Goal: Information Seeking & Learning: Learn about a topic

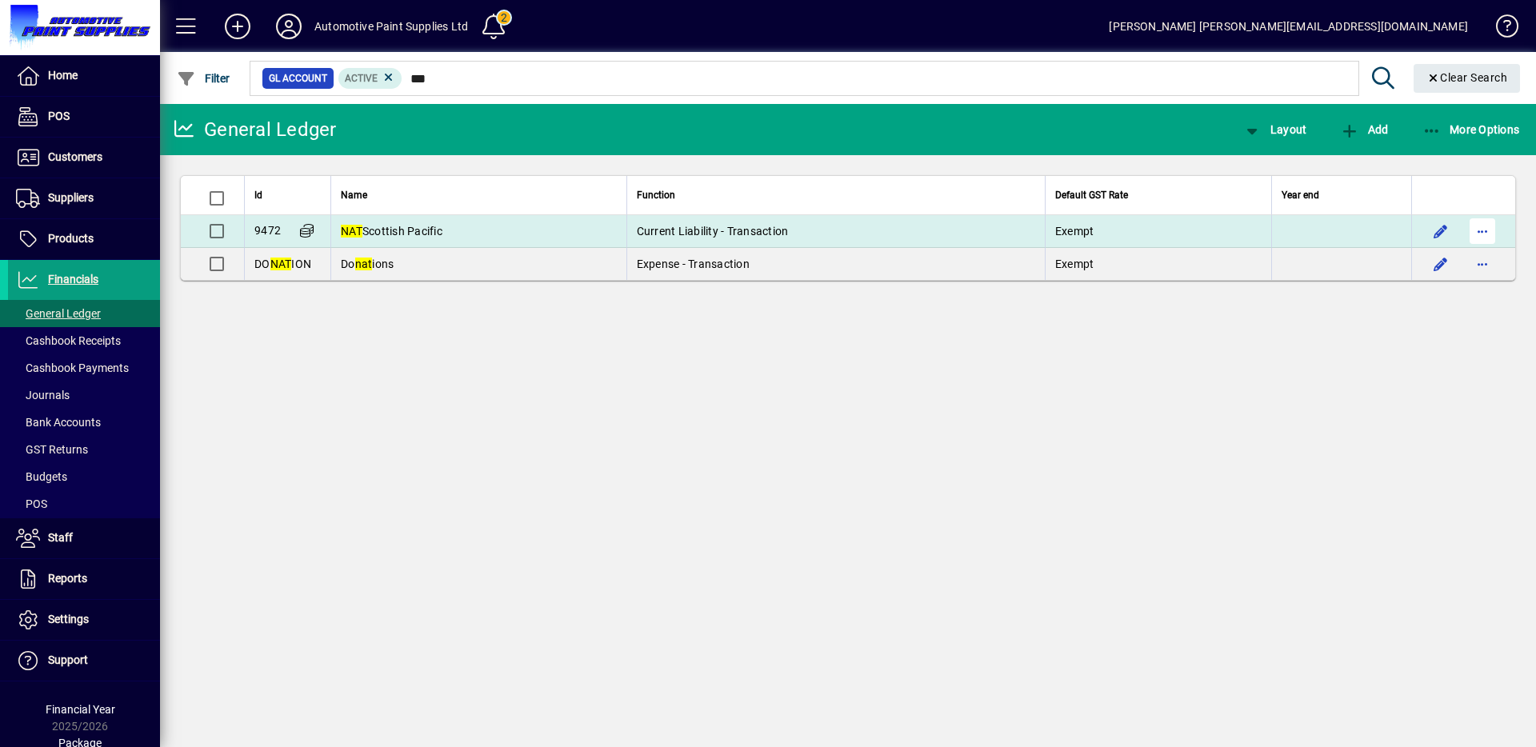
click at [1471, 231] on span "button" at bounding box center [1482, 231] width 38 height 38
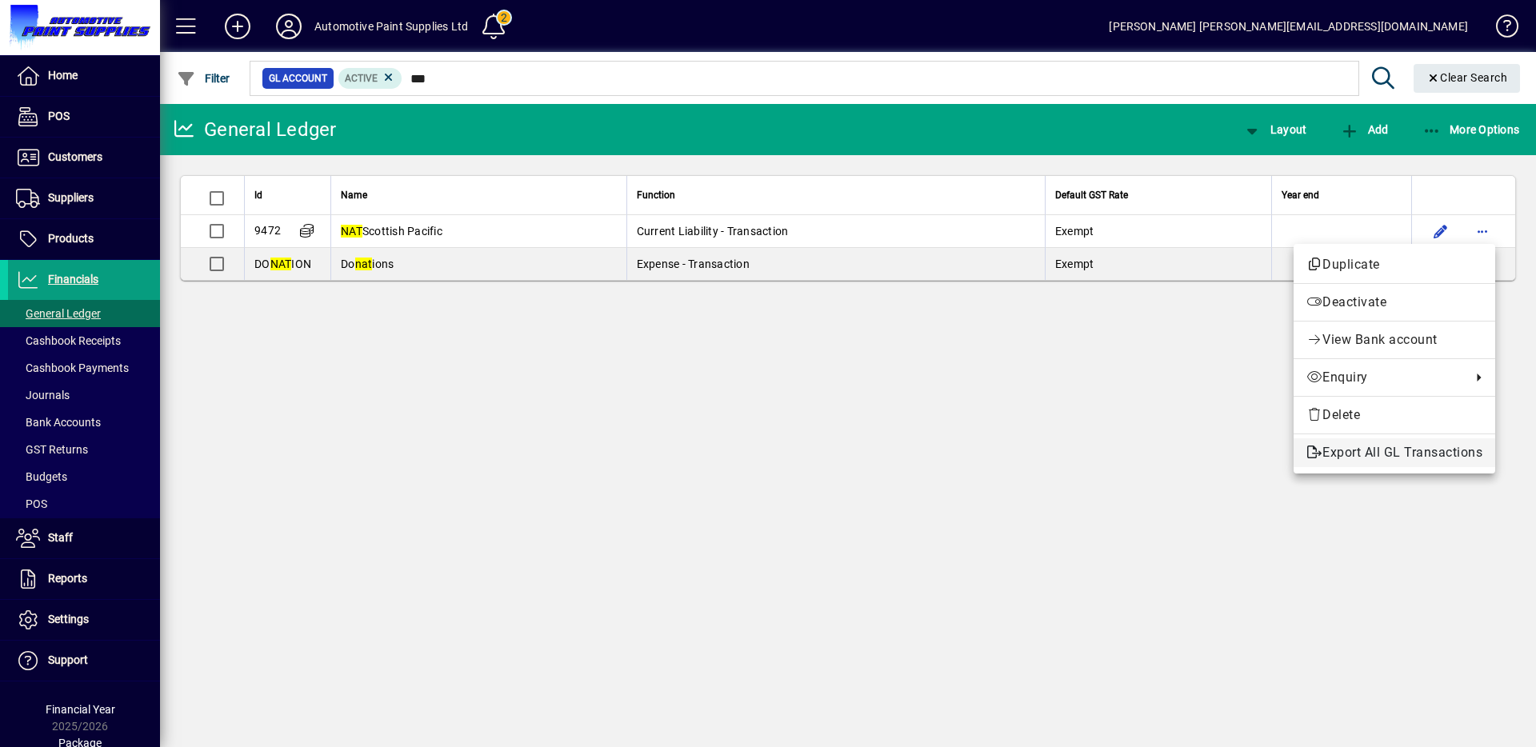
click at [1346, 458] on span "Export All GL Transactions" at bounding box center [1394, 452] width 176 height 19
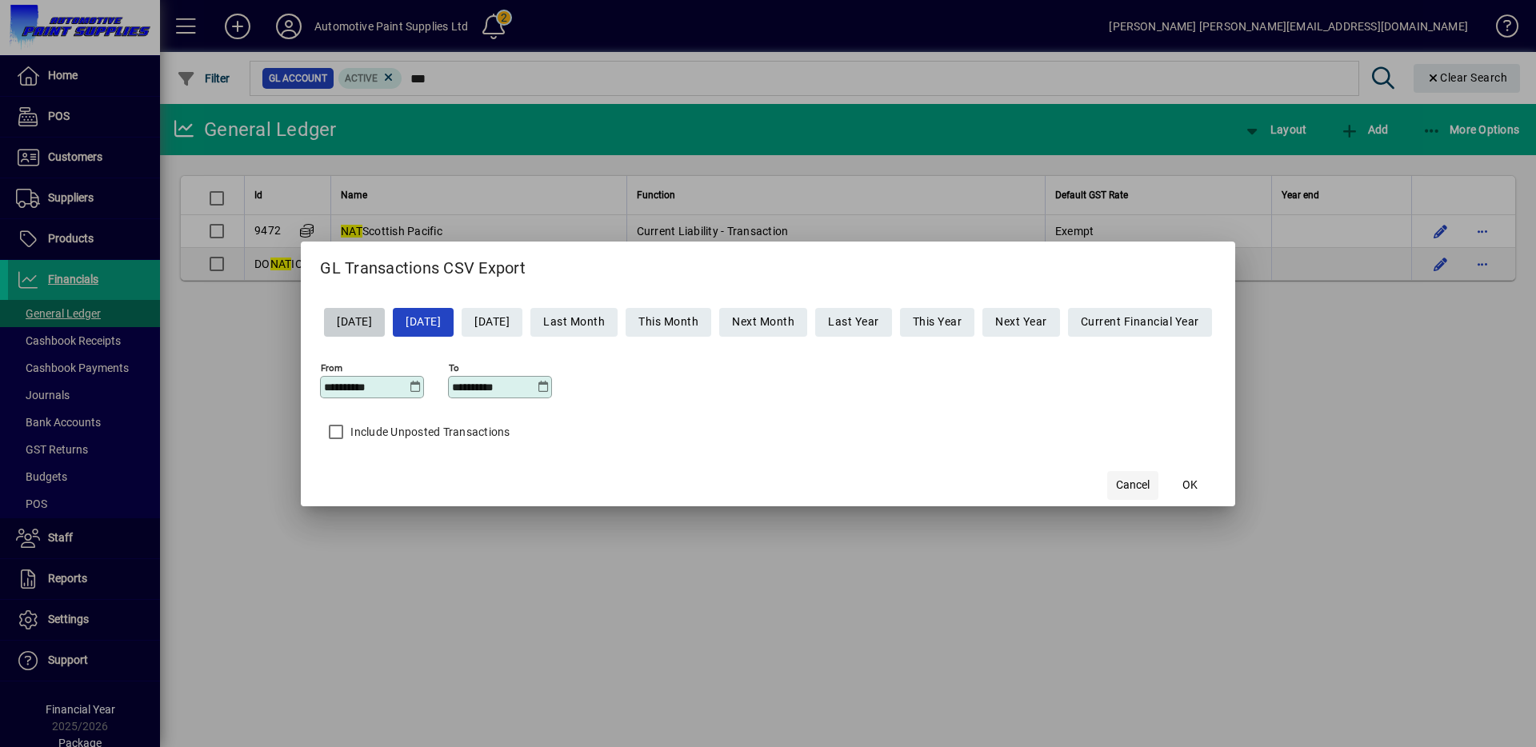
click at [1138, 485] on span "Cancel" at bounding box center [1133, 485] width 34 height 17
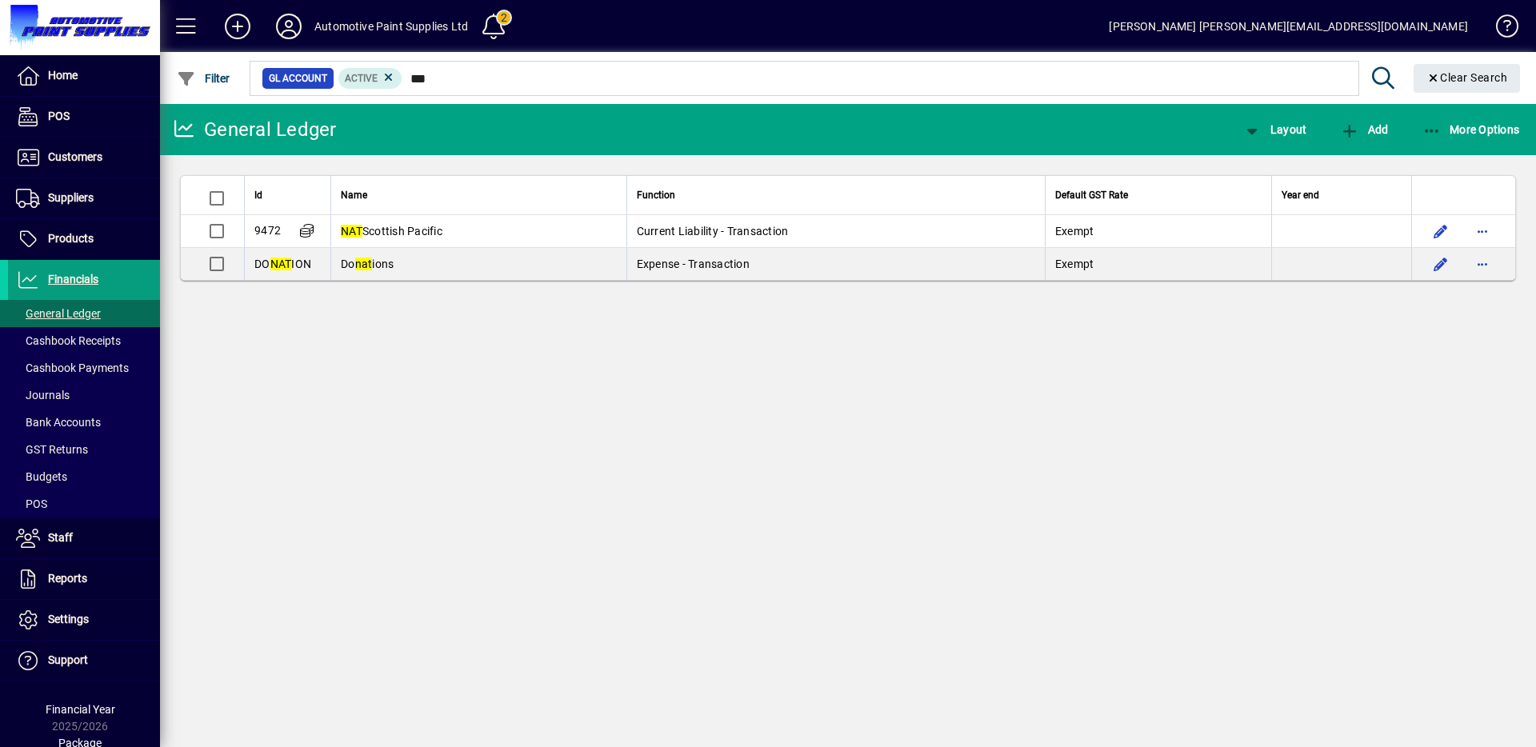
click at [407, 59] on div at bounding box center [935, 61] width 1376 height 18
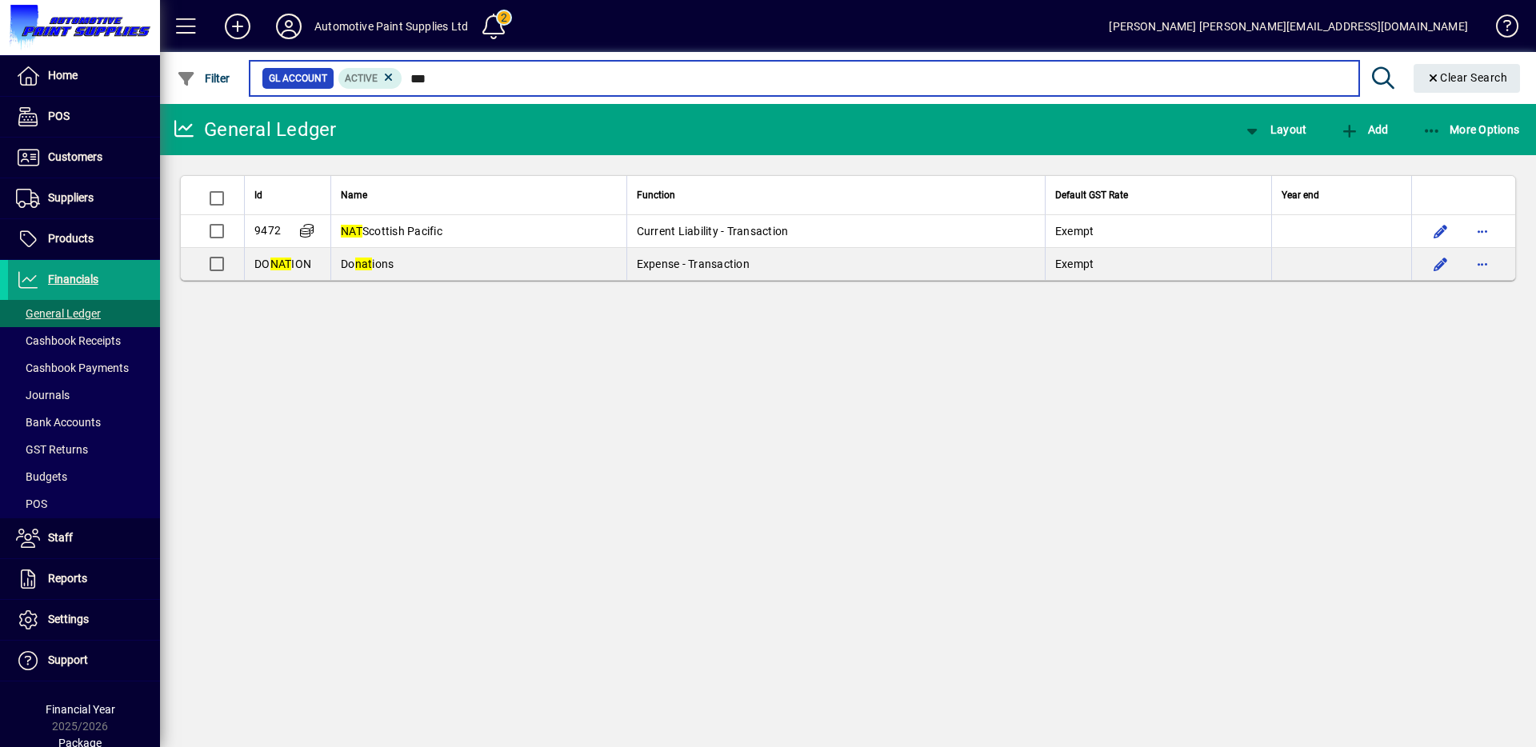
click at [422, 78] on input "***" at bounding box center [873, 78] width 943 height 22
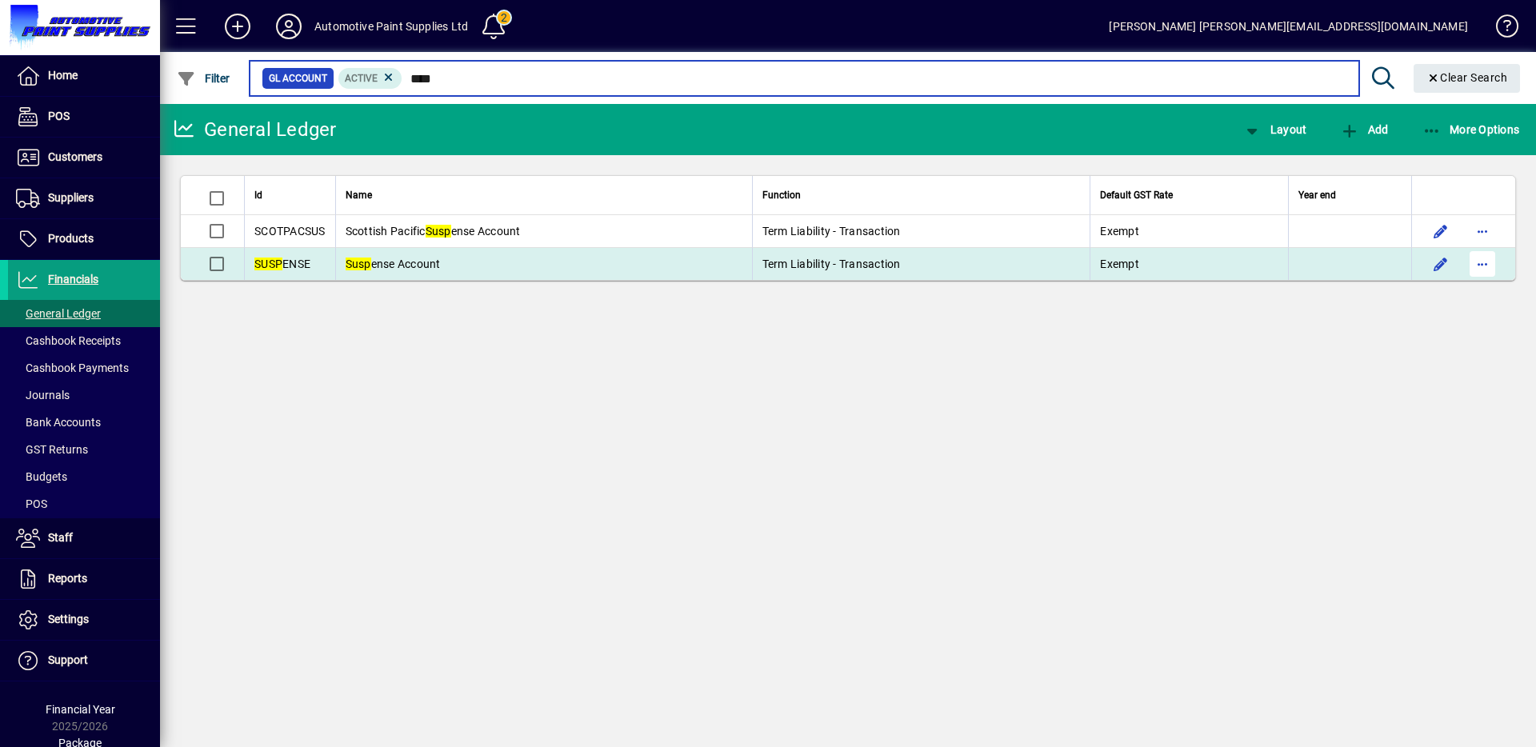
type input "****"
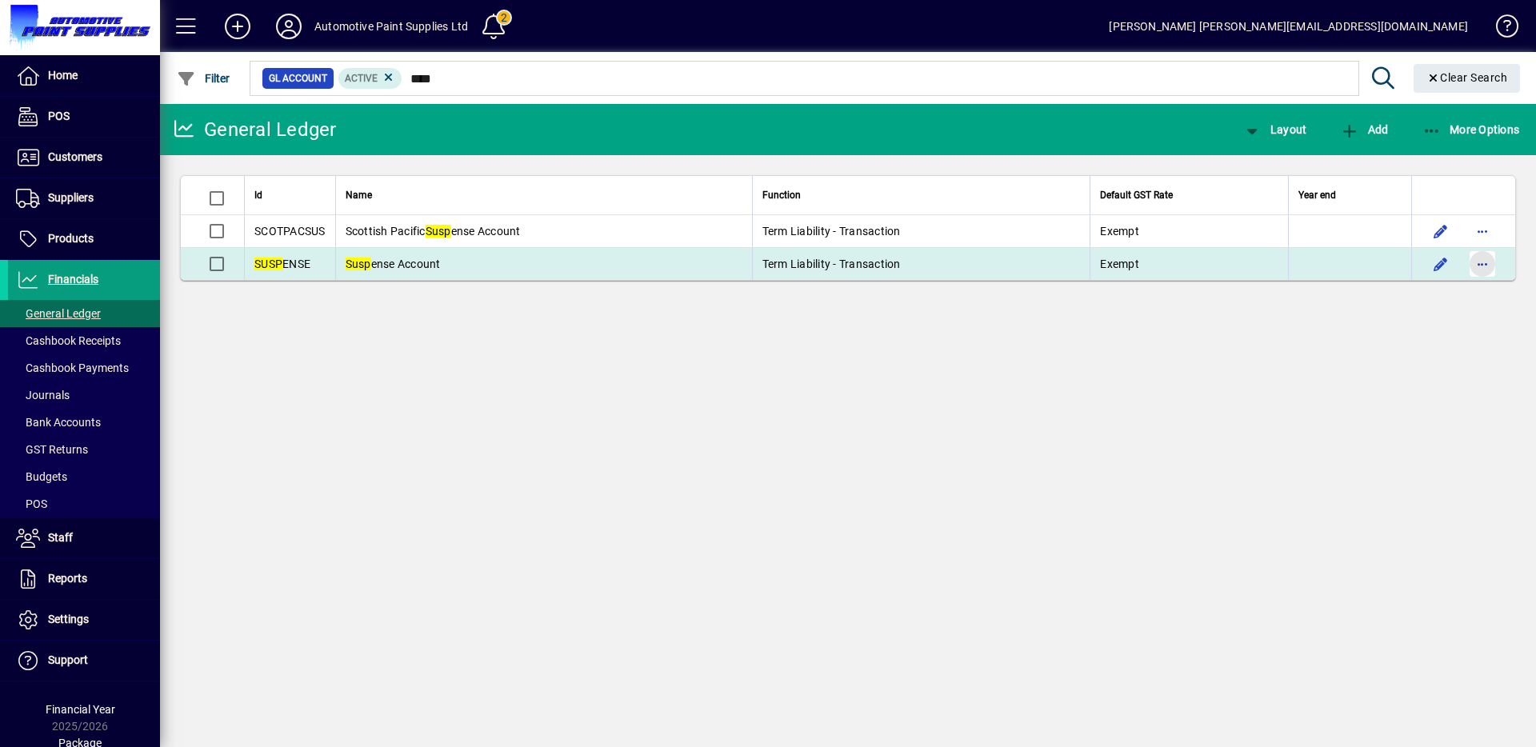
click at [1492, 264] on span "button" at bounding box center [1482, 264] width 38 height 38
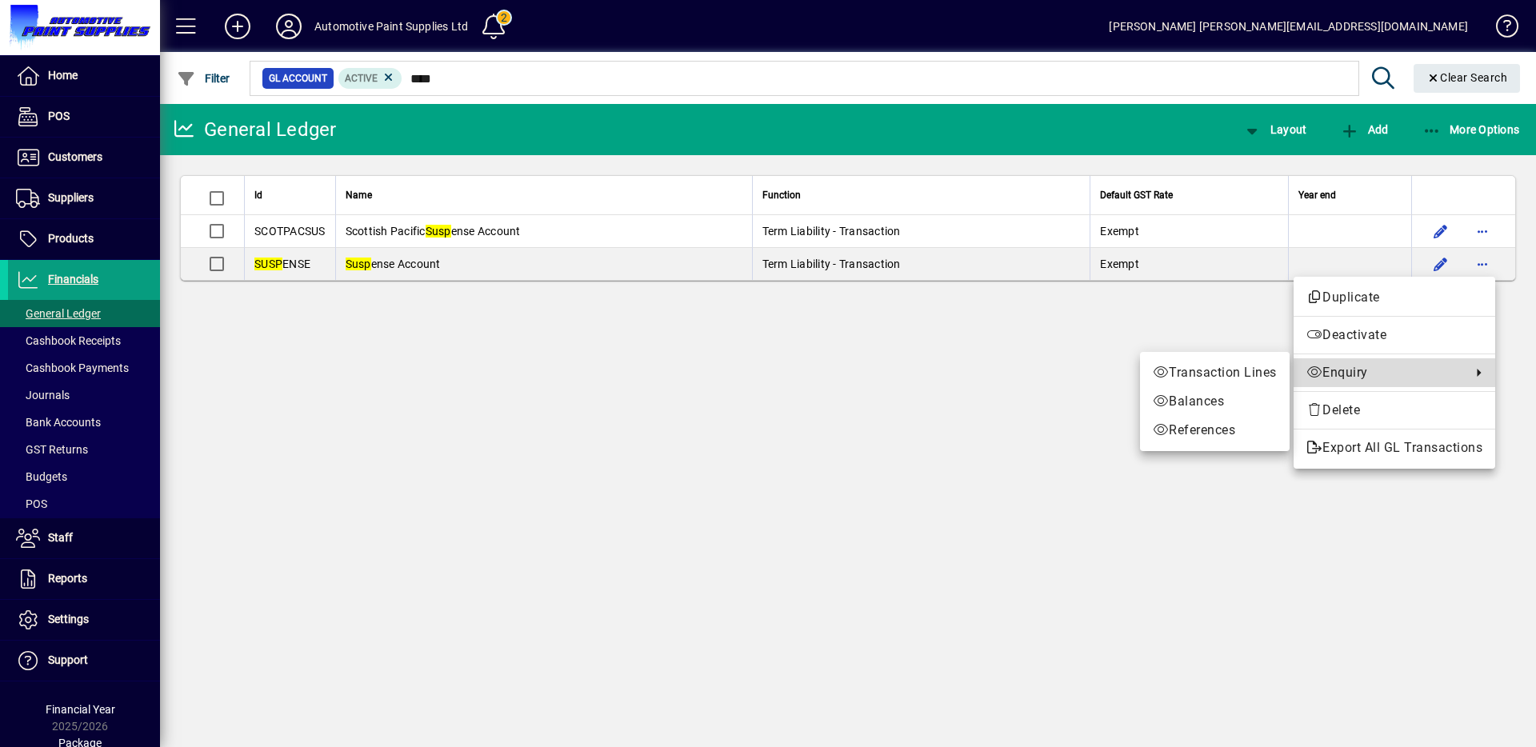
click at [1331, 375] on span "Enquiry" at bounding box center [1384, 372] width 157 height 19
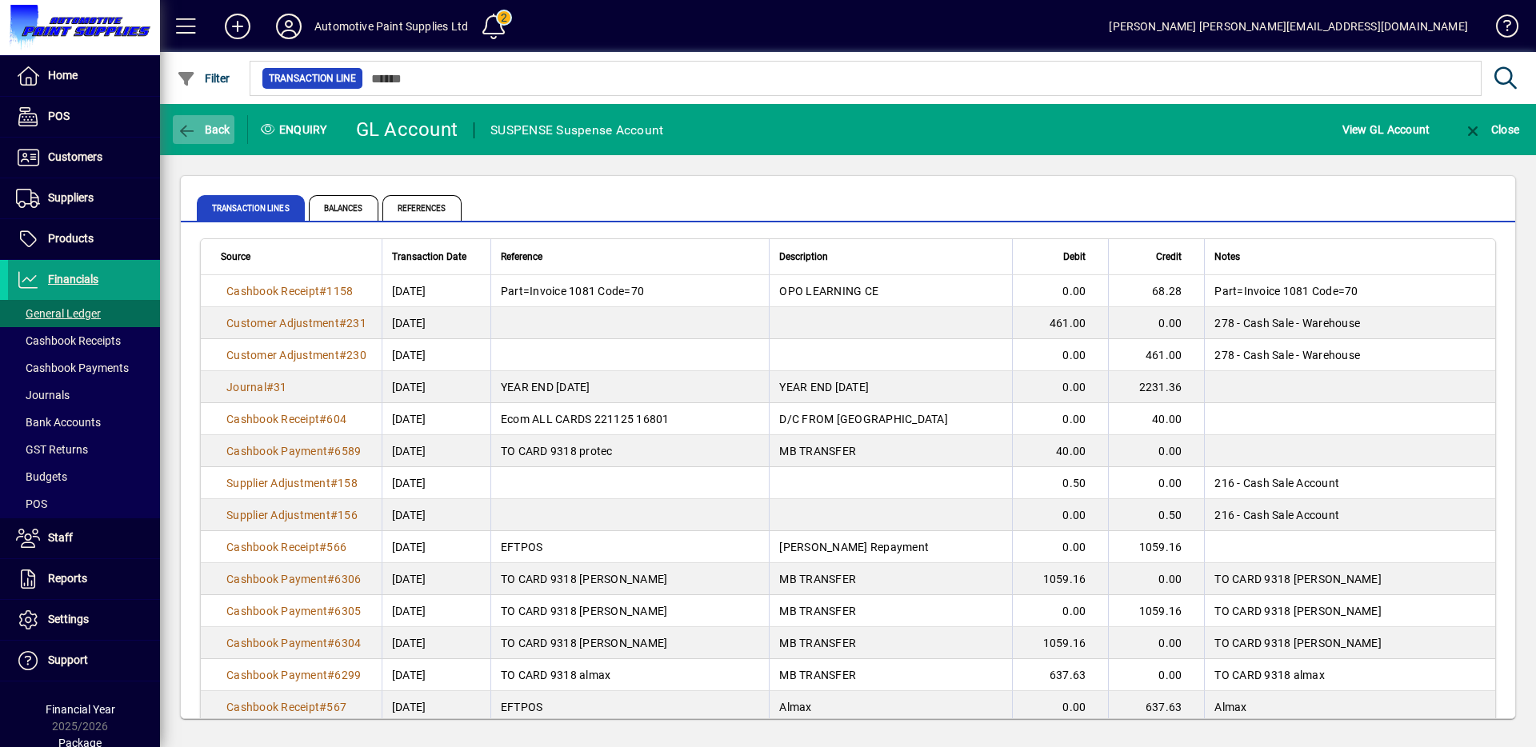
click at [205, 127] on span "Back" at bounding box center [204, 129] width 54 height 13
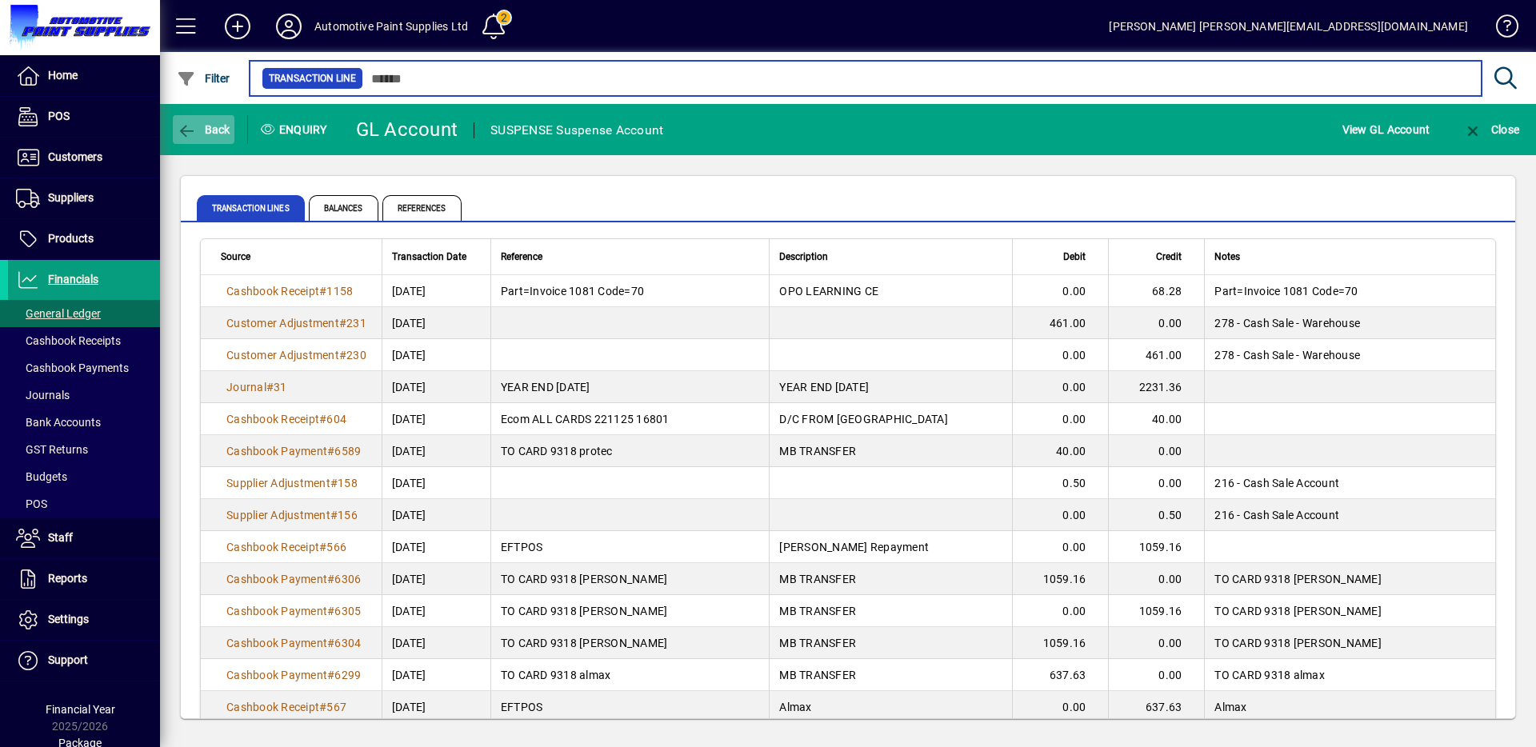
type input "****"
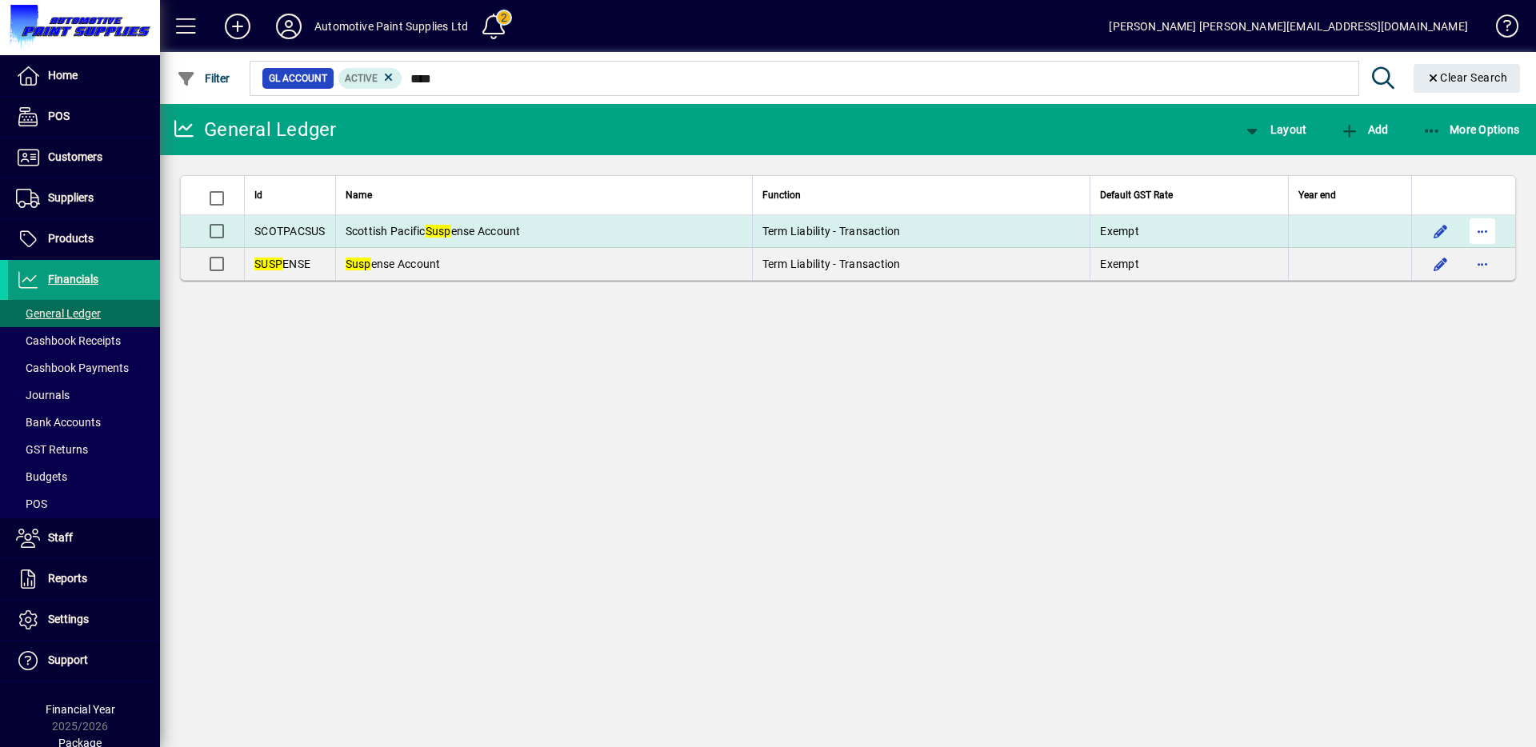
click at [1482, 235] on span "button" at bounding box center [1482, 231] width 38 height 38
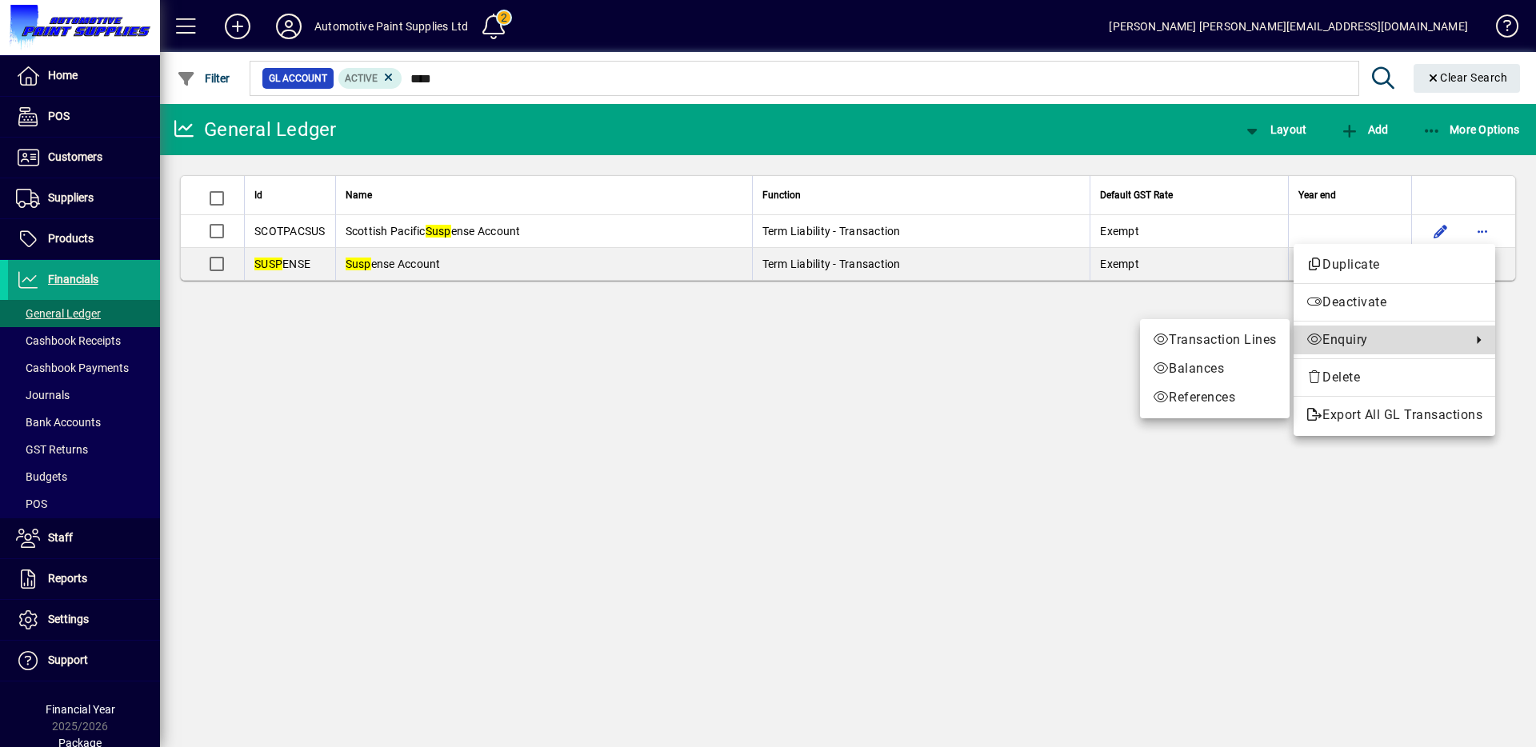
click at [1343, 346] on span "Enquiry" at bounding box center [1384, 339] width 157 height 19
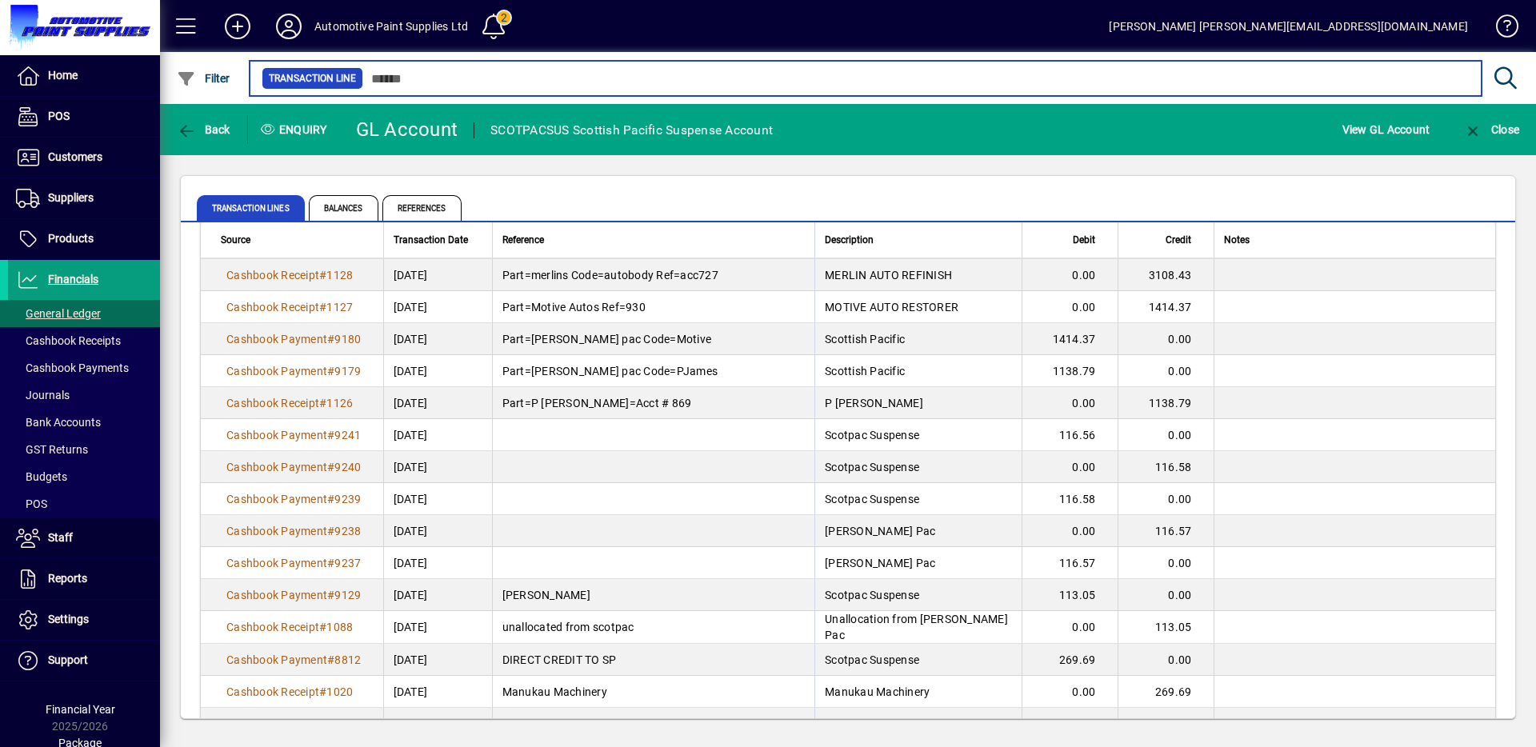
scroll to position [304, 0]
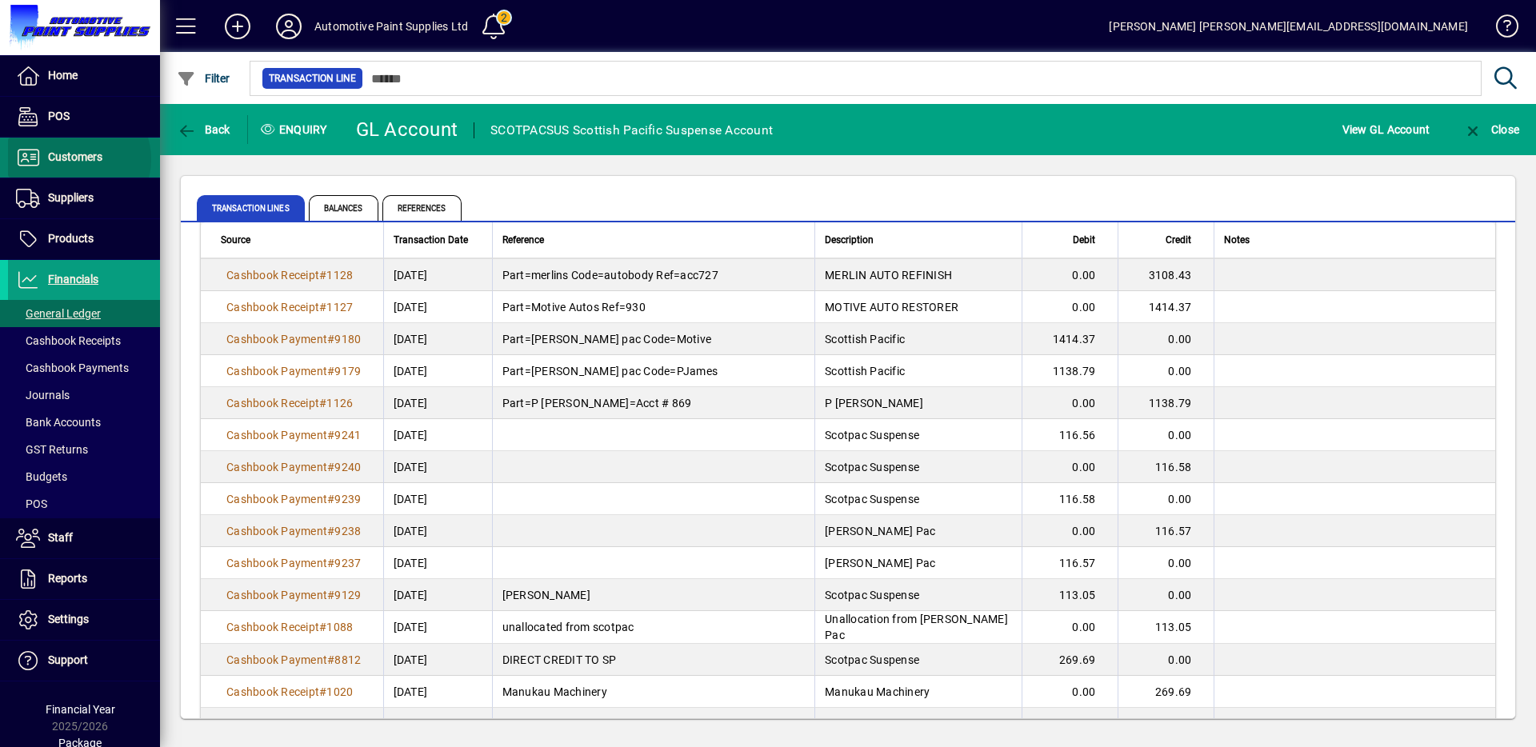
click at [74, 159] on span "Customers" at bounding box center [75, 156] width 54 height 13
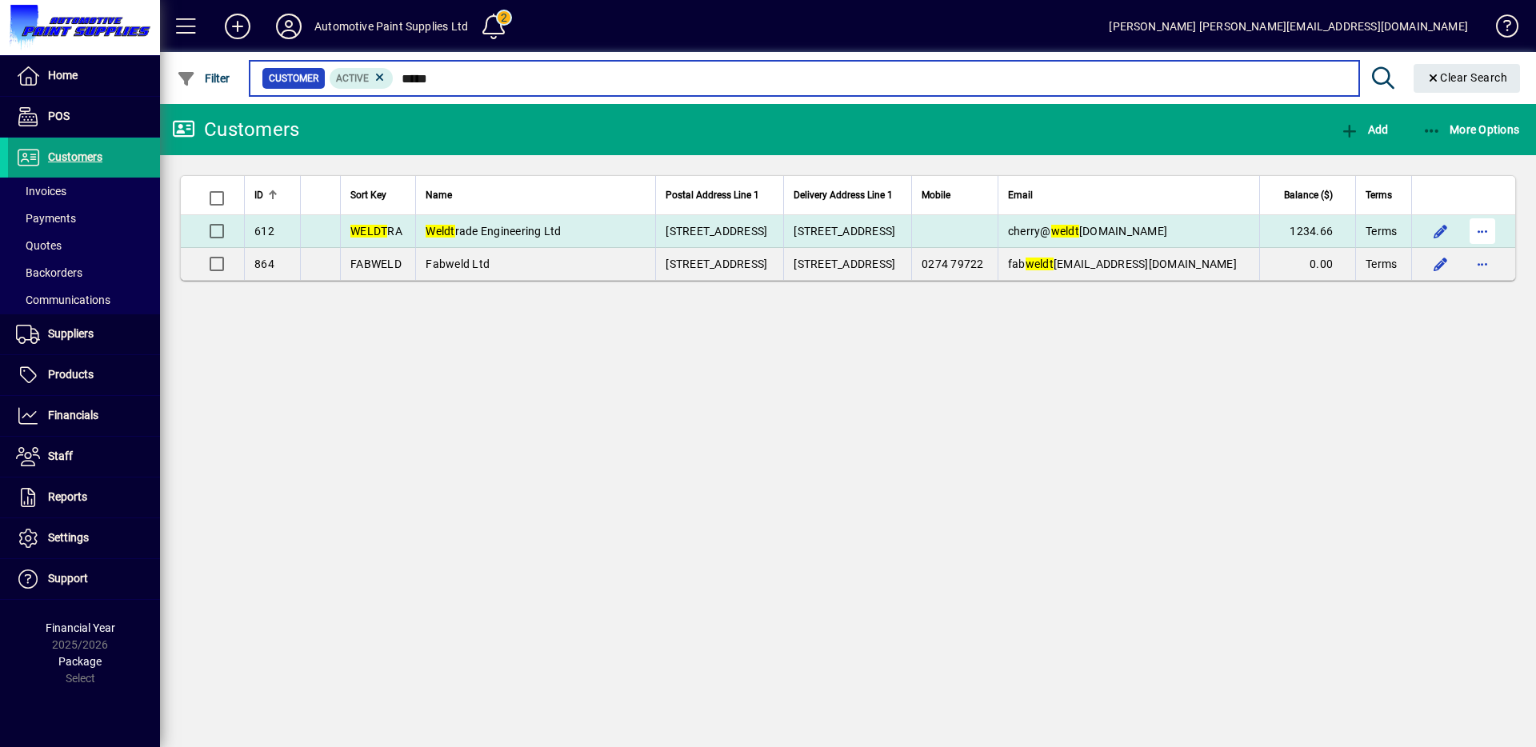
type input "*****"
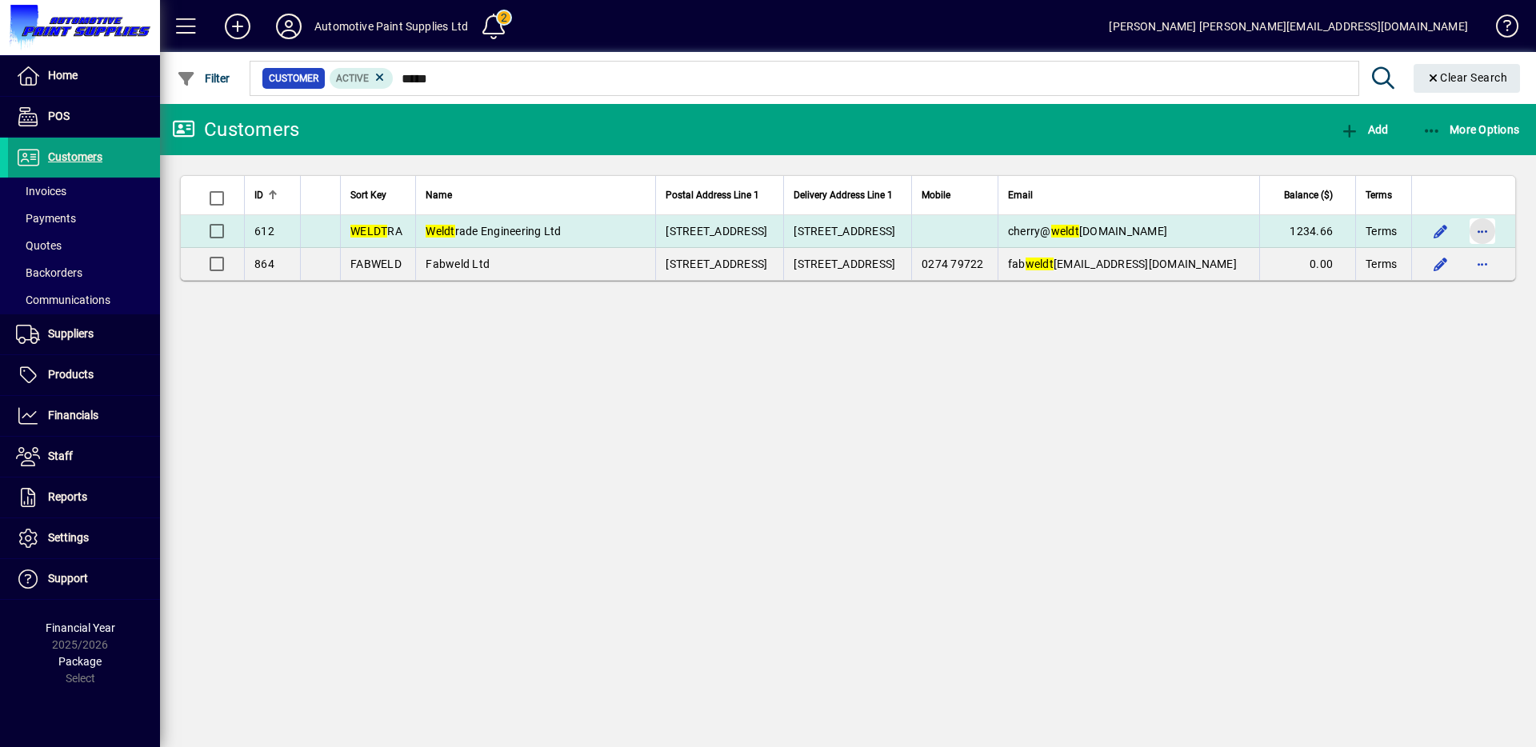
click at [1486, 232] on span "button" at bounding box center [1482, 231] width 38 height 38
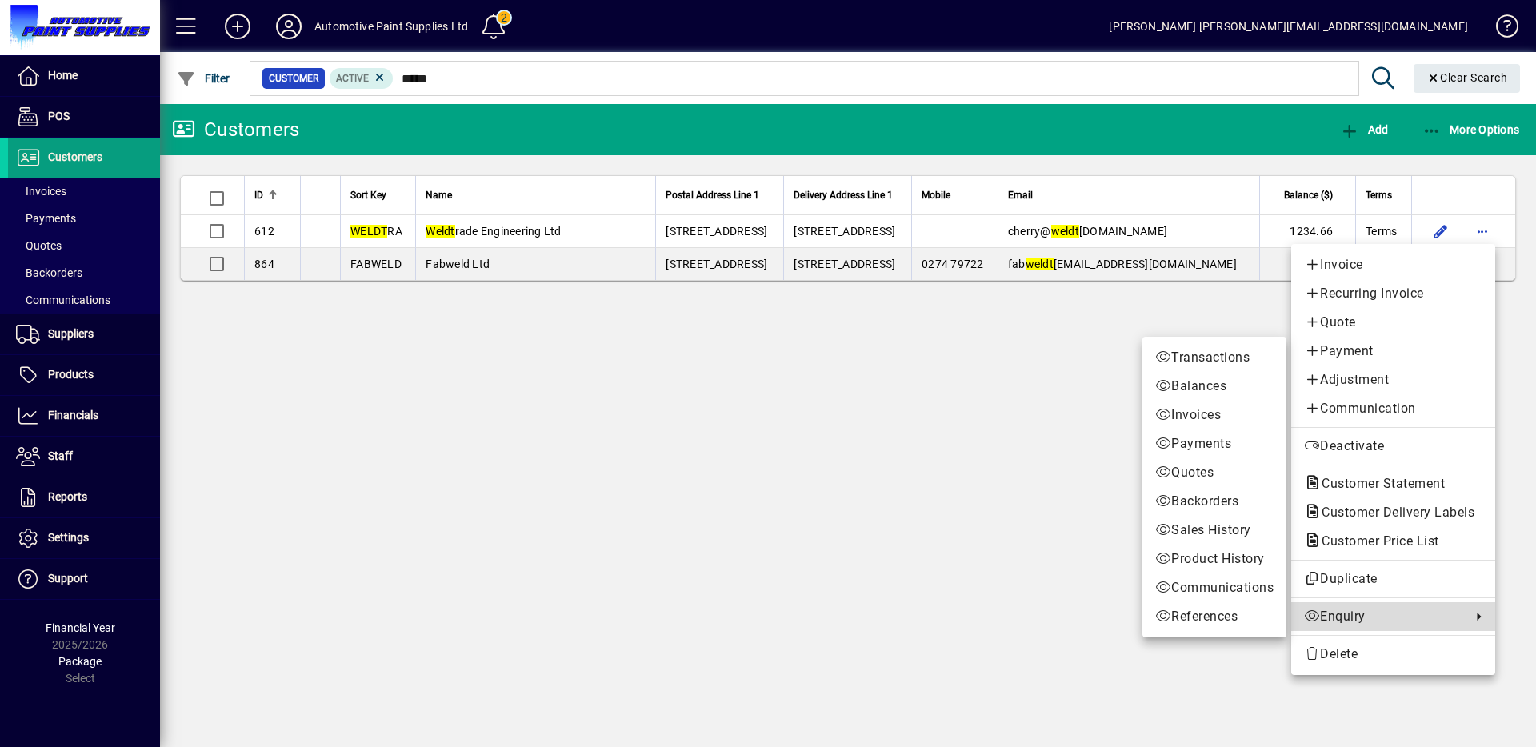
click at [1350, 618] on span "Enquiry" at bounding box center [1383, 616] width 159 height 19
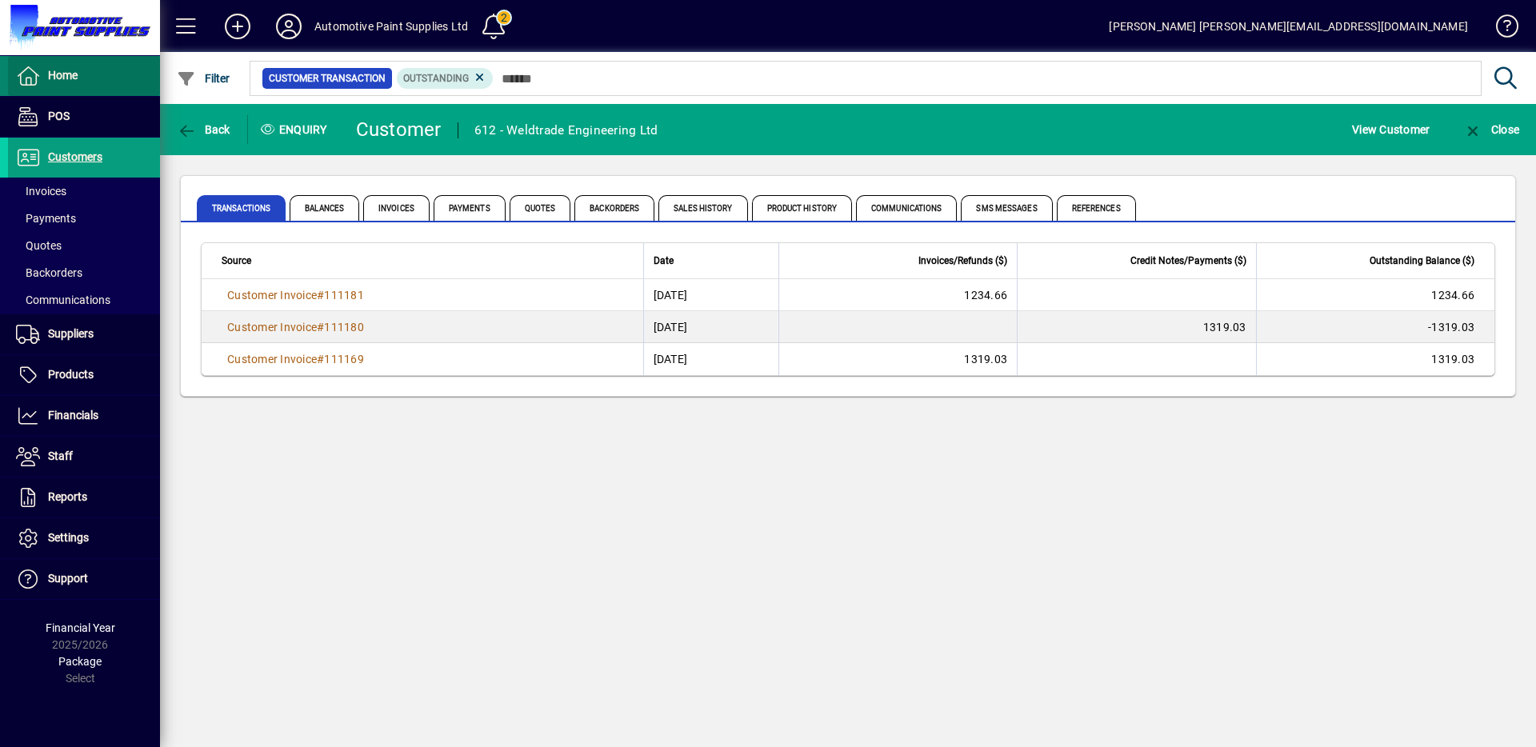
click at [58, 74] on span "Home" at bounding box center [63, 75] width 30 height 13
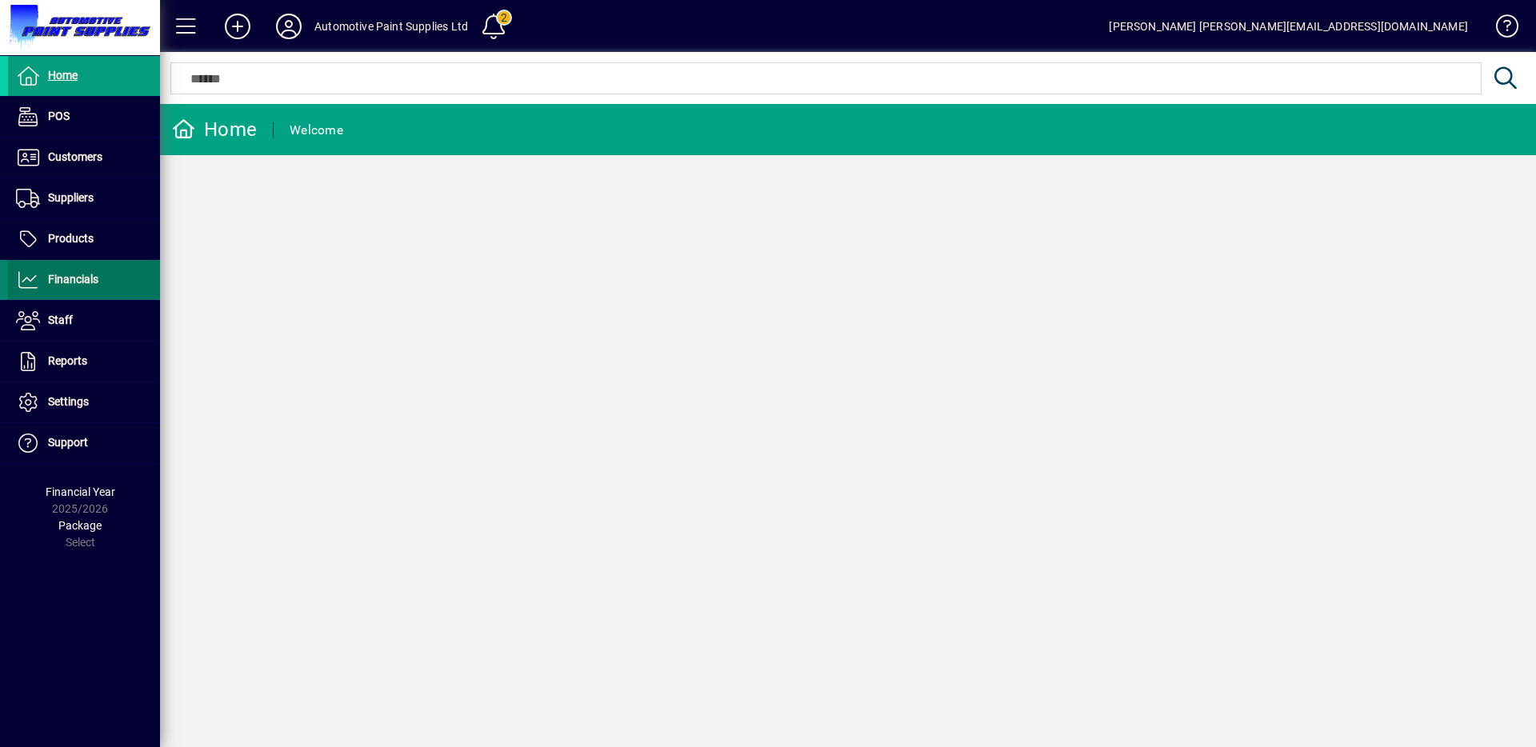
click at [84, 275] on span "Financials" at bounding box center [73, 279] width 50 height 13
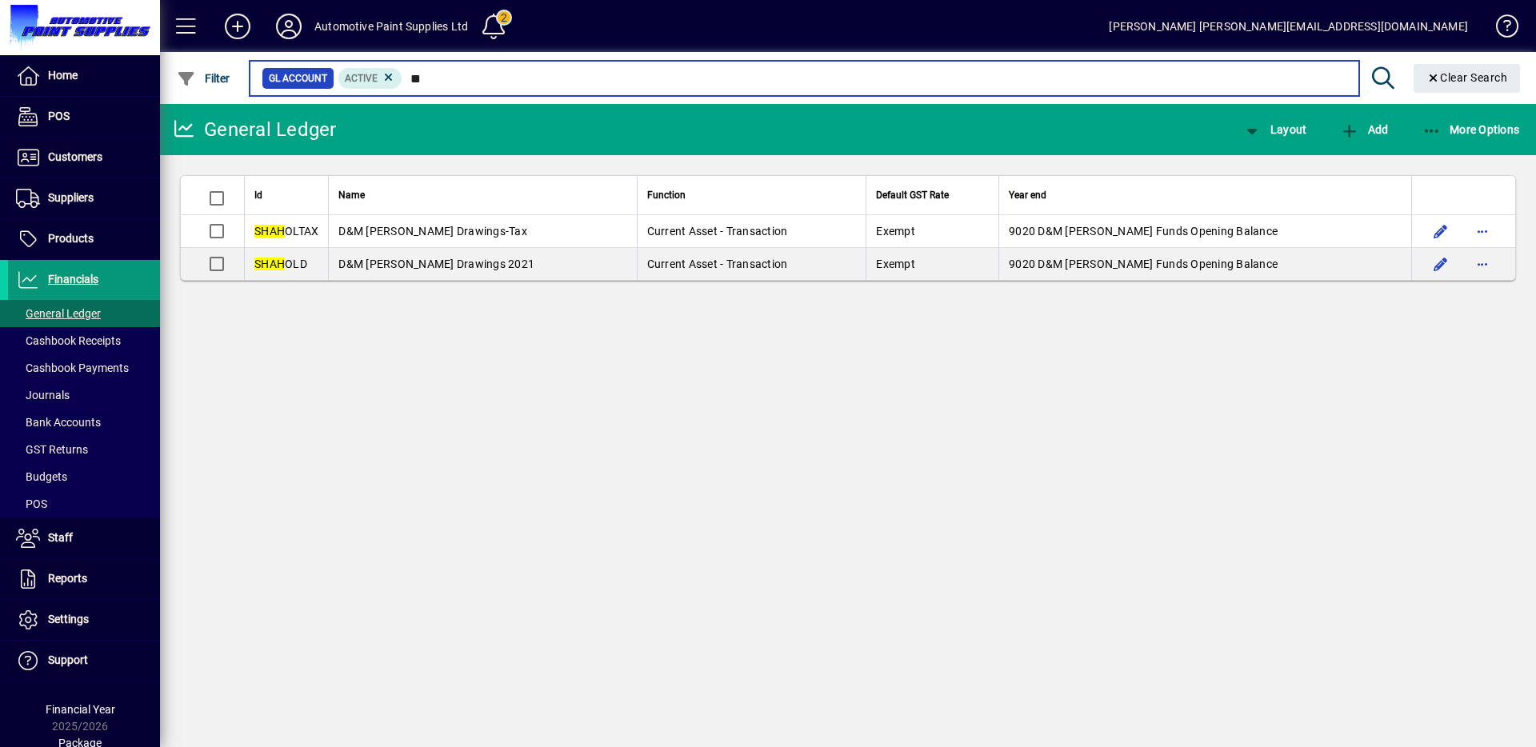
type input "*"
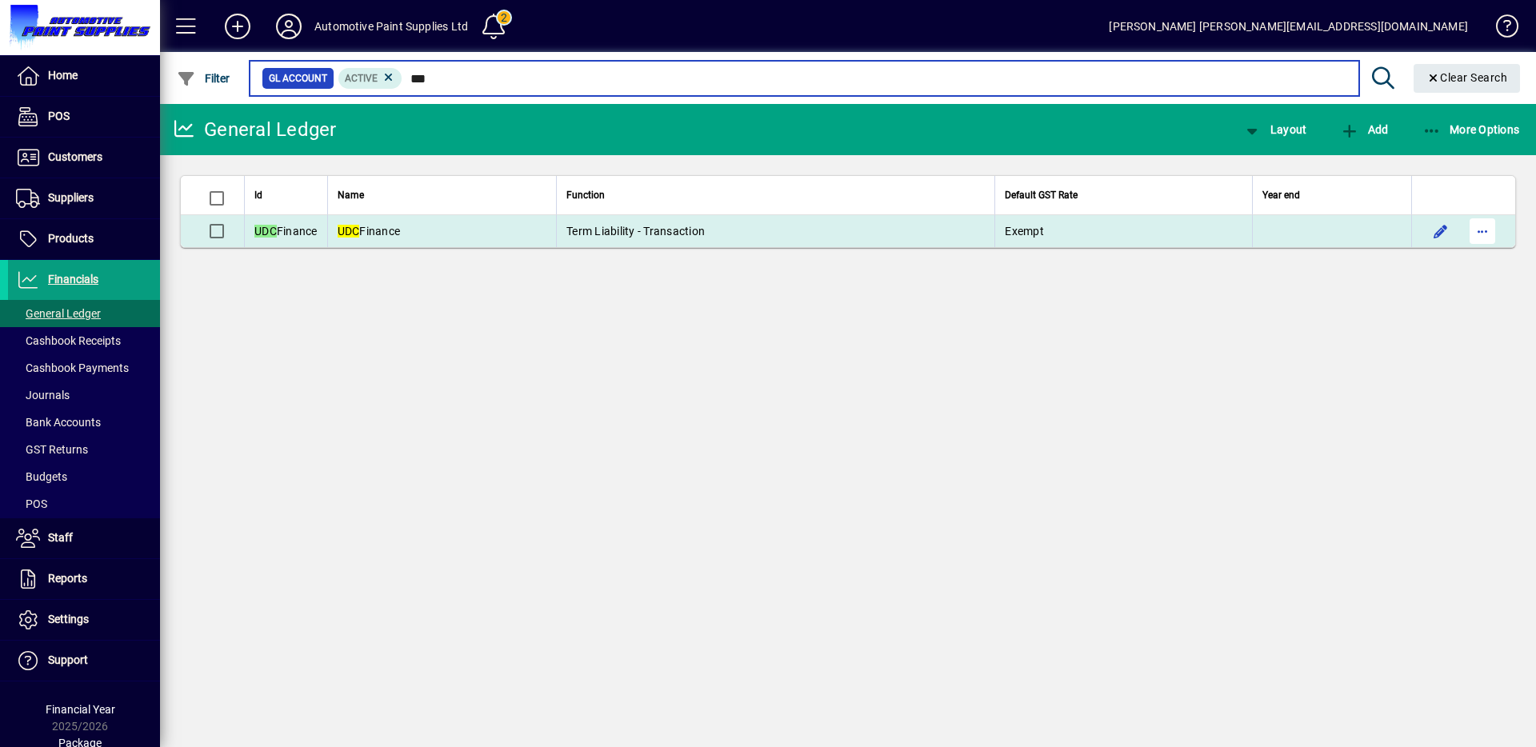
type input "***"
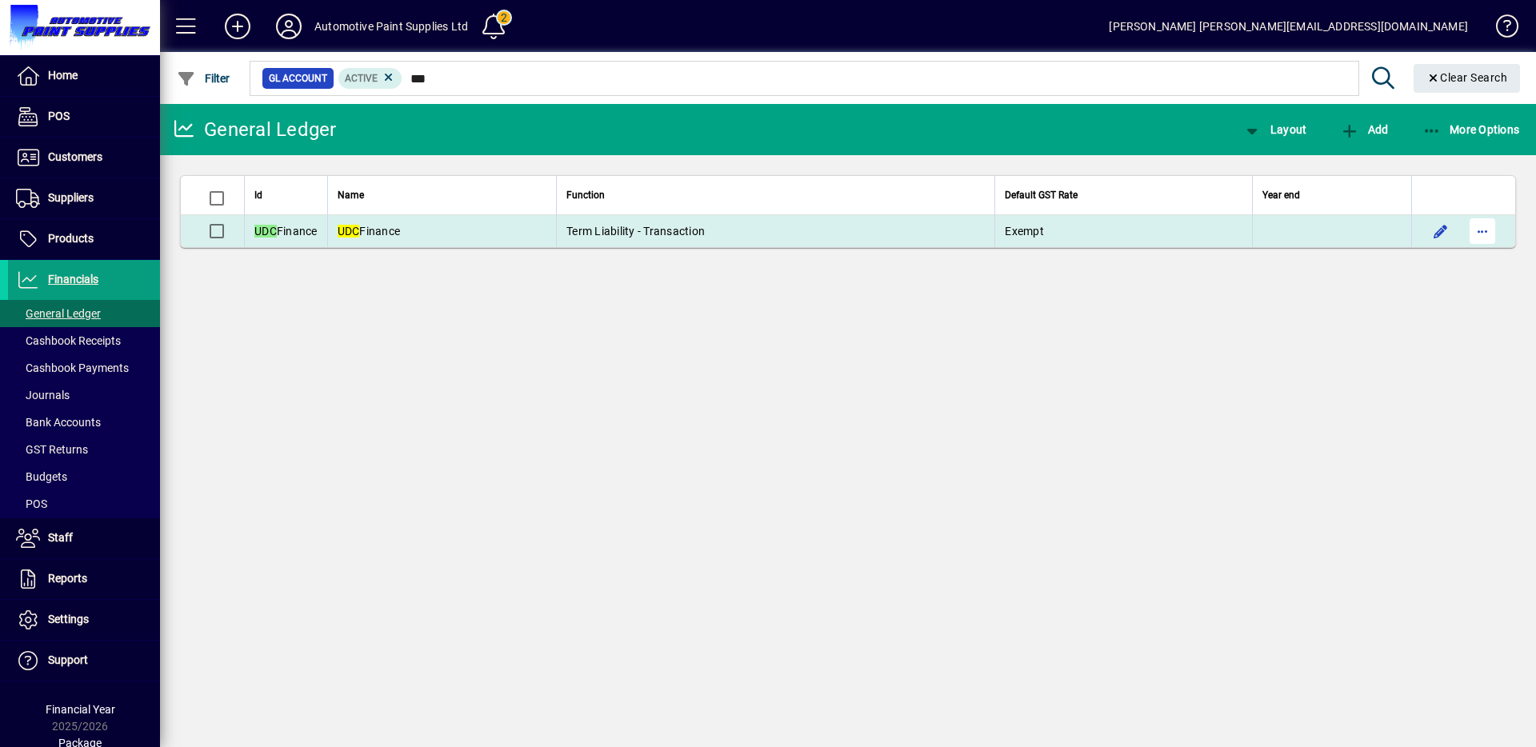
click at [1477, 228] on span "button" at bounding box center [1482, 231] width 38 height 38
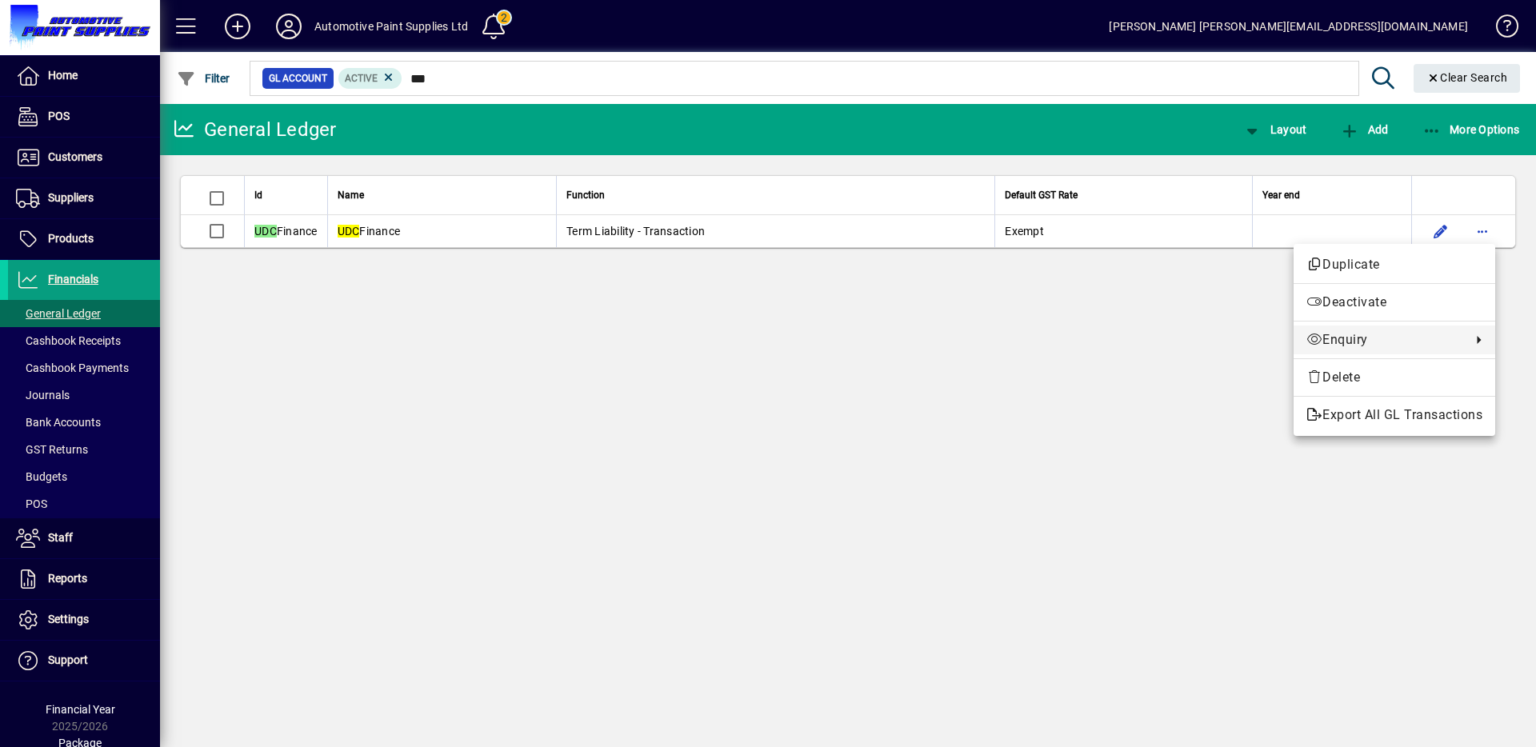
click at [1339, 348] on span "Enquiry" at bounding box center [1384, 339] width 157 height 19
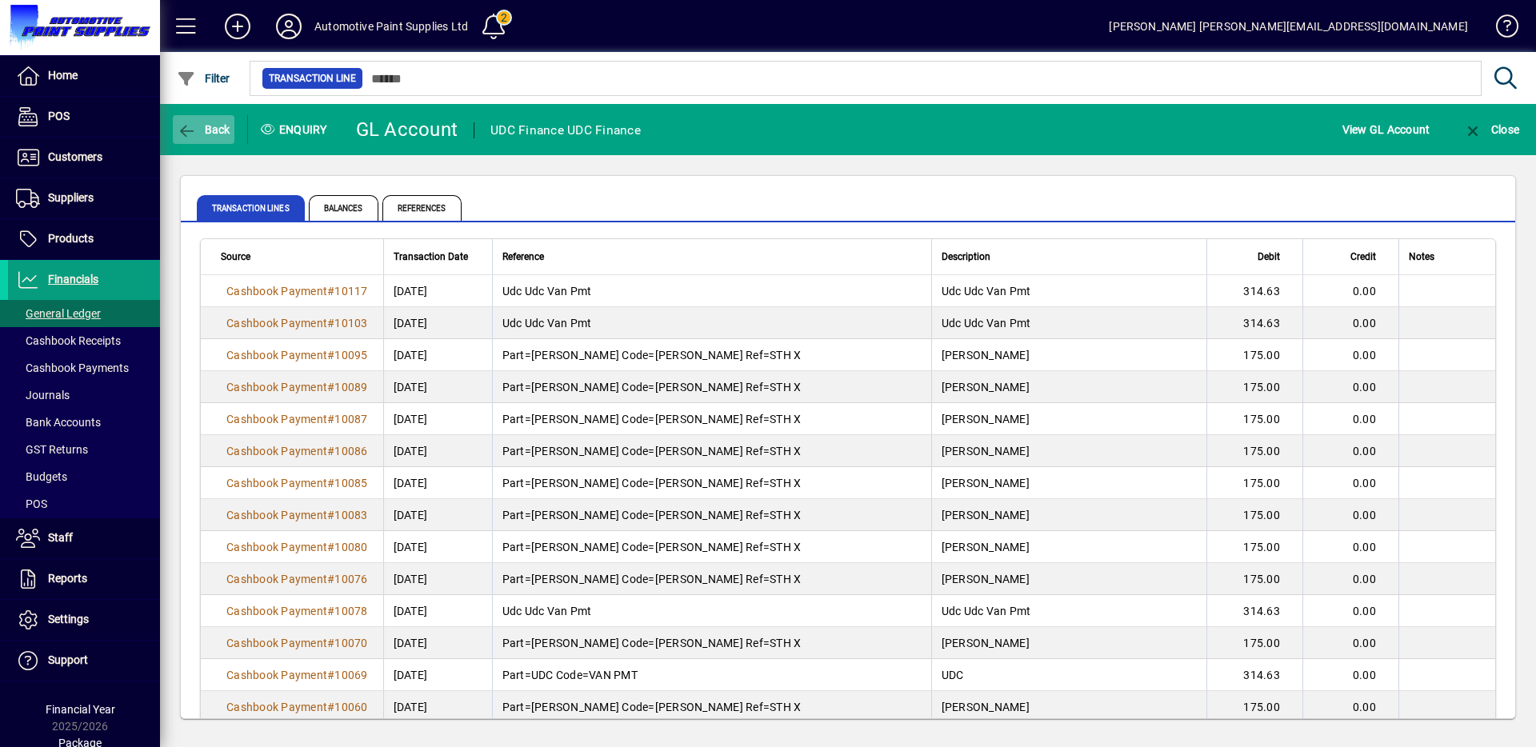
click at [216, 130] on span "Back" at bounding box center [204, 129] width 54 height 13
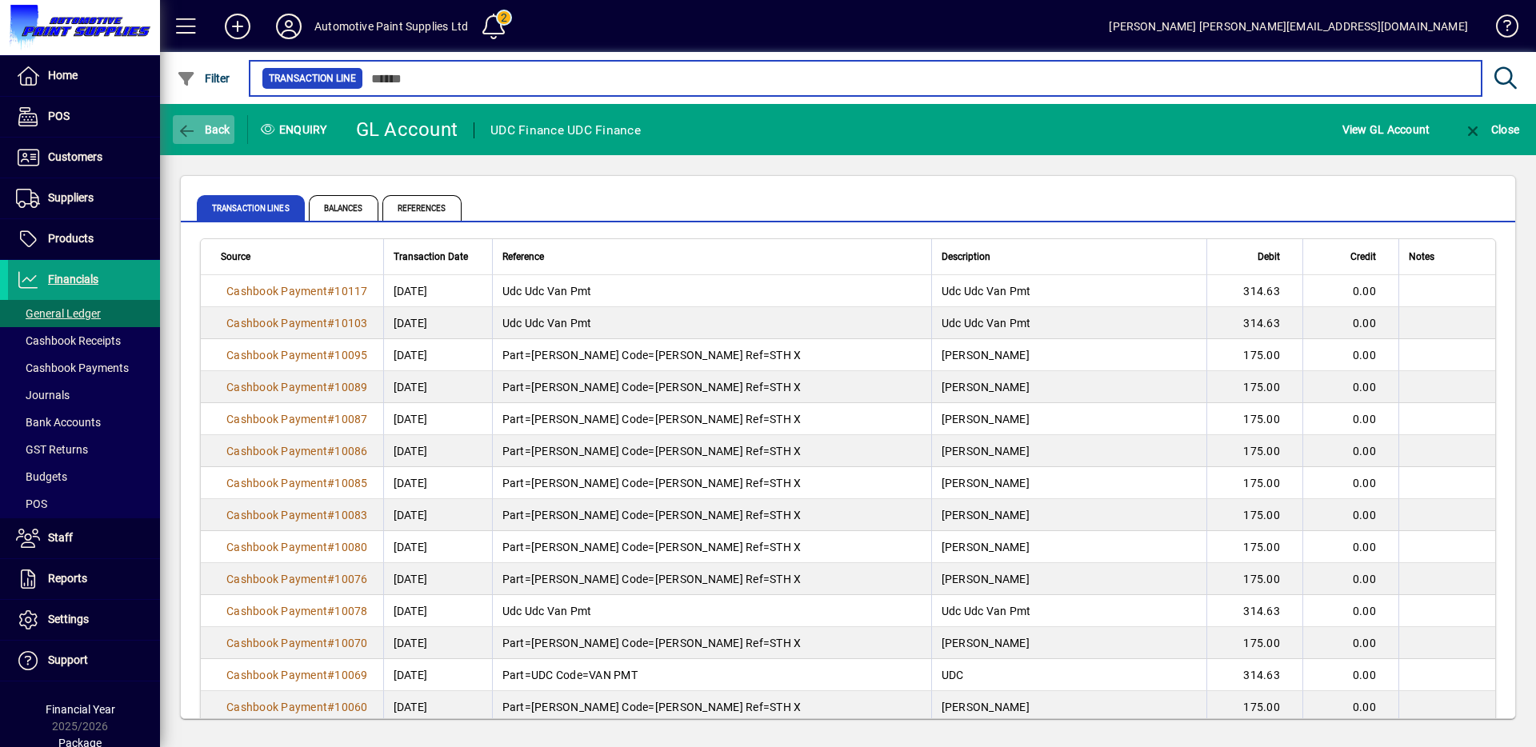
type input "***"
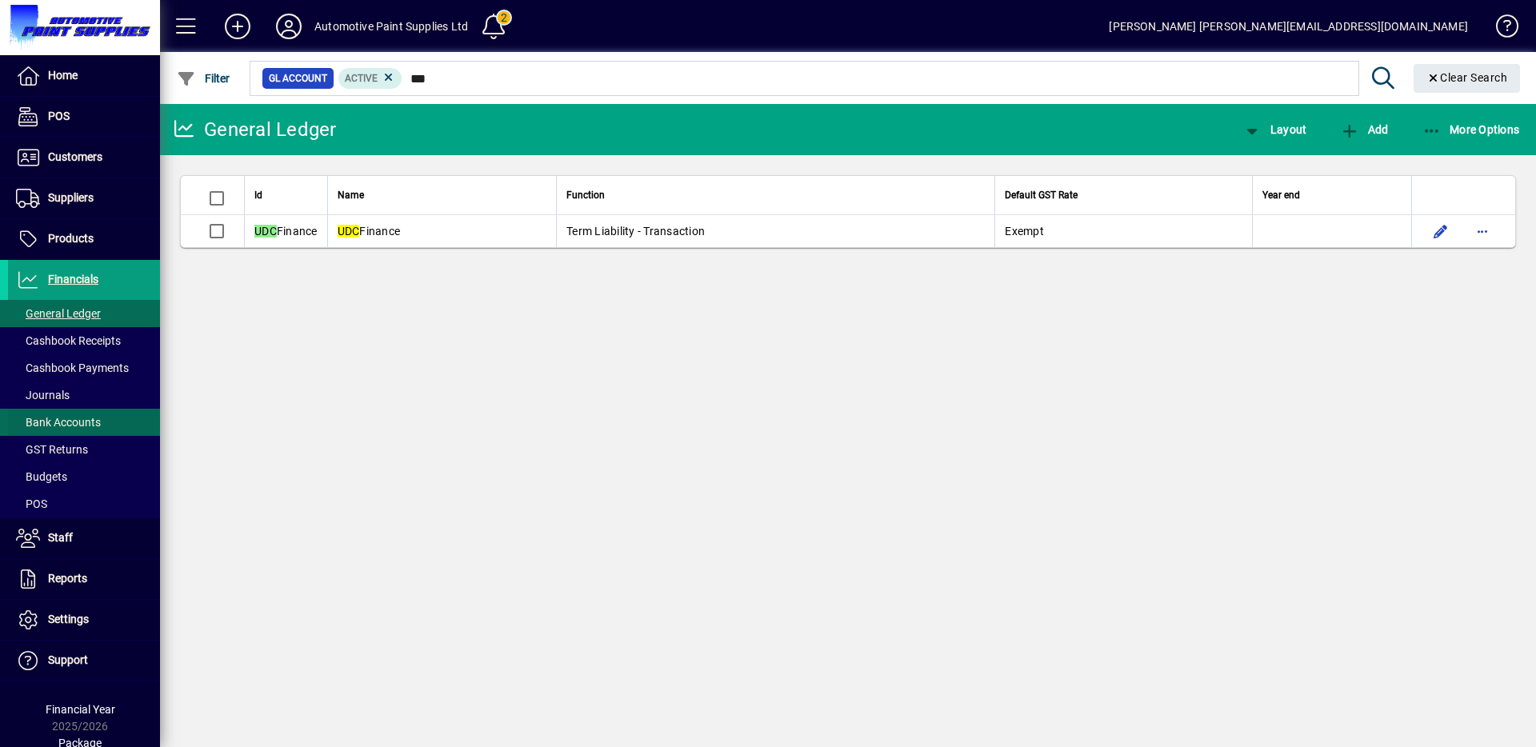
click at [94, 420] on span "Bank Accounts" at bounding box center [58, 422] width 85 height 13
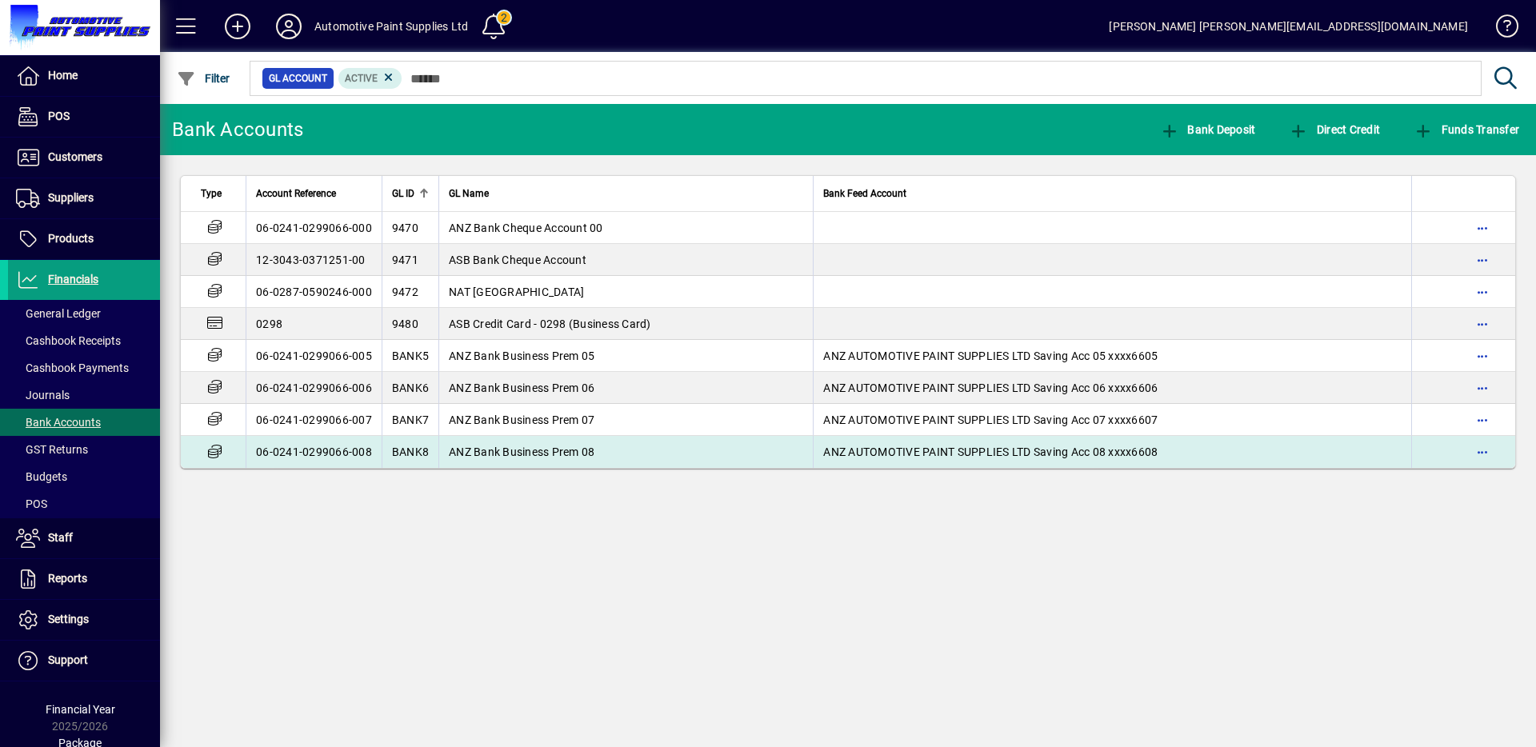
click at [553, 450] on span "ANZ Bank Business Prem 08" at bounding box center [522, 452] width 146 height 13
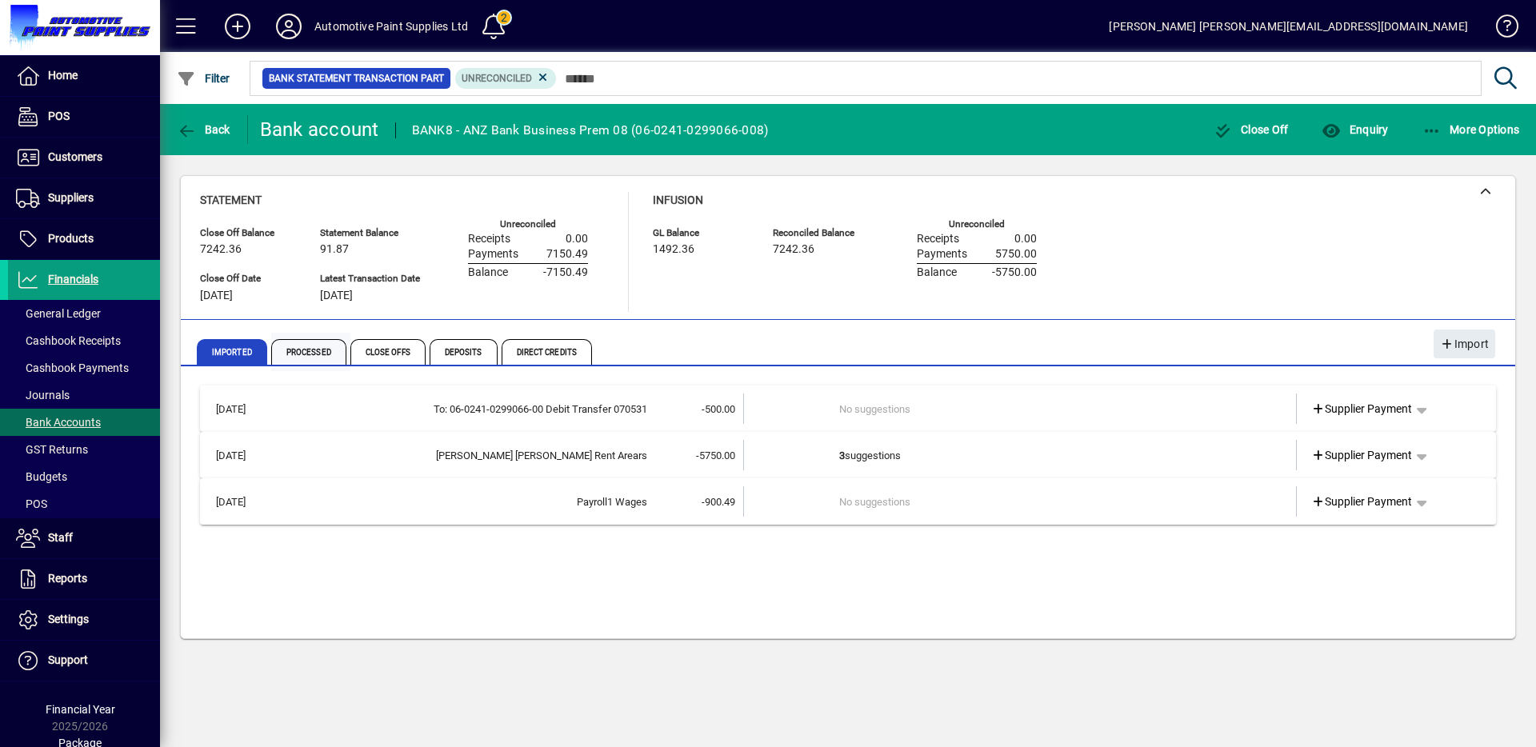
click at [311, 357] on span "Processed" at bounding box center [308, 352] width 75 height 26
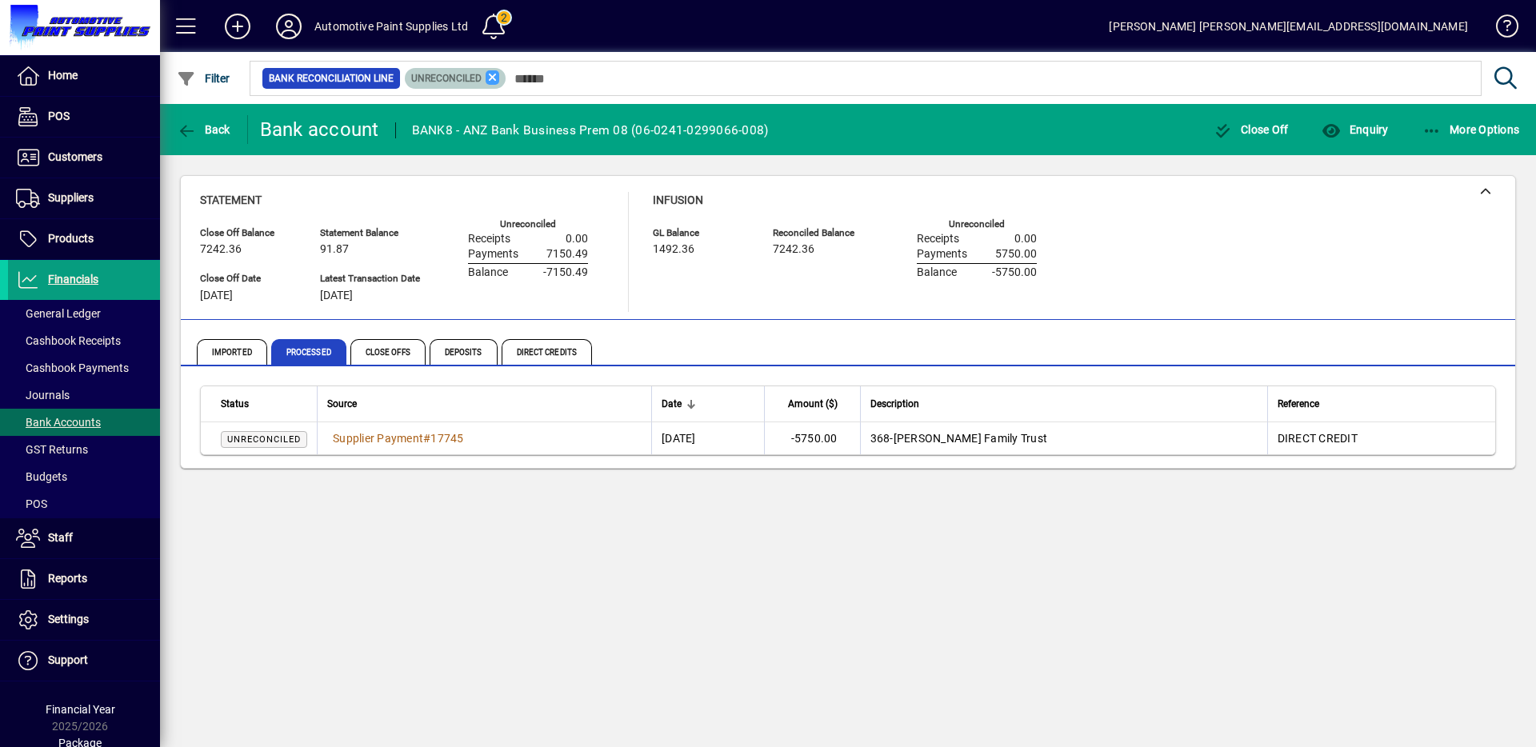
click at [491, 78] on icon at bounding box center [493, 77] width 14 height 14
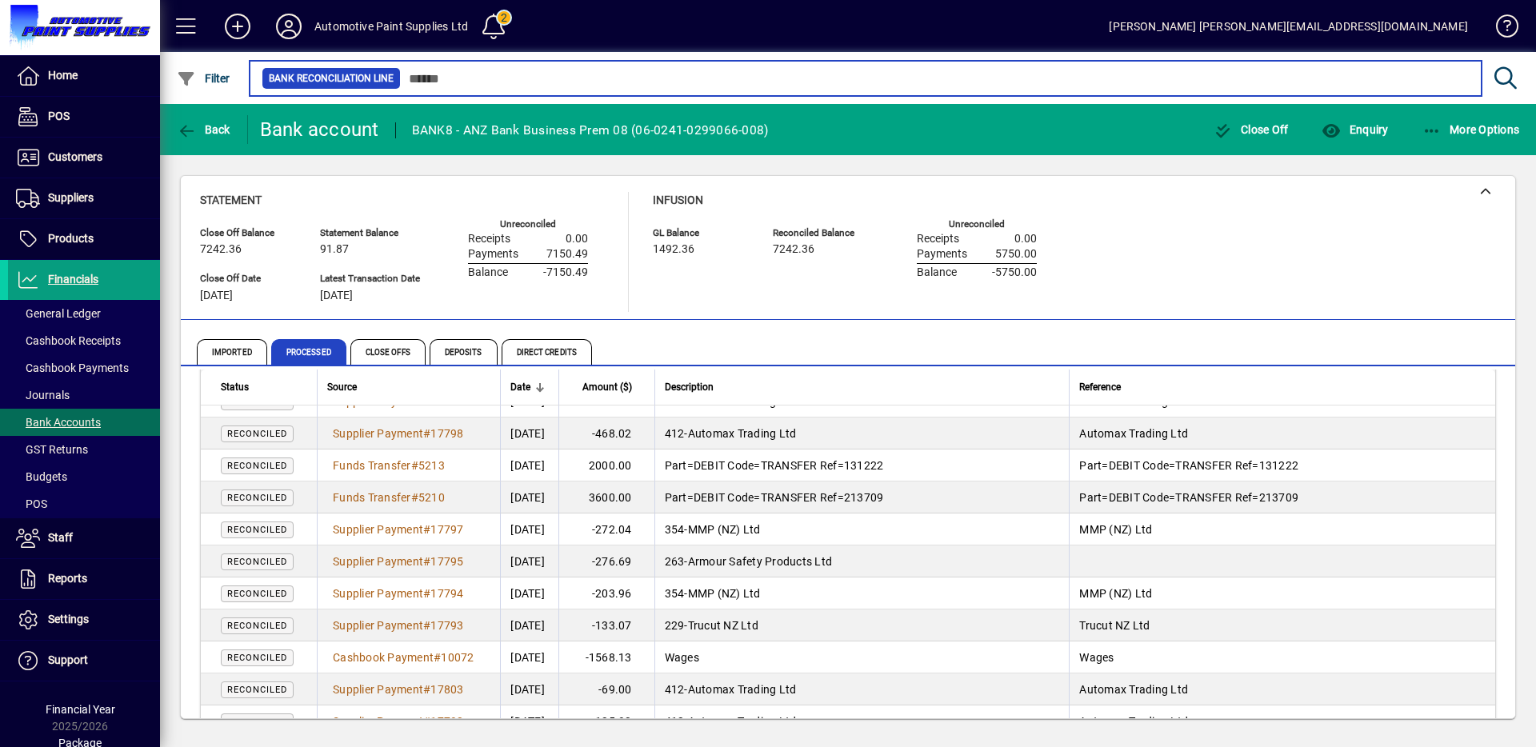
scroll to position [585, 0]
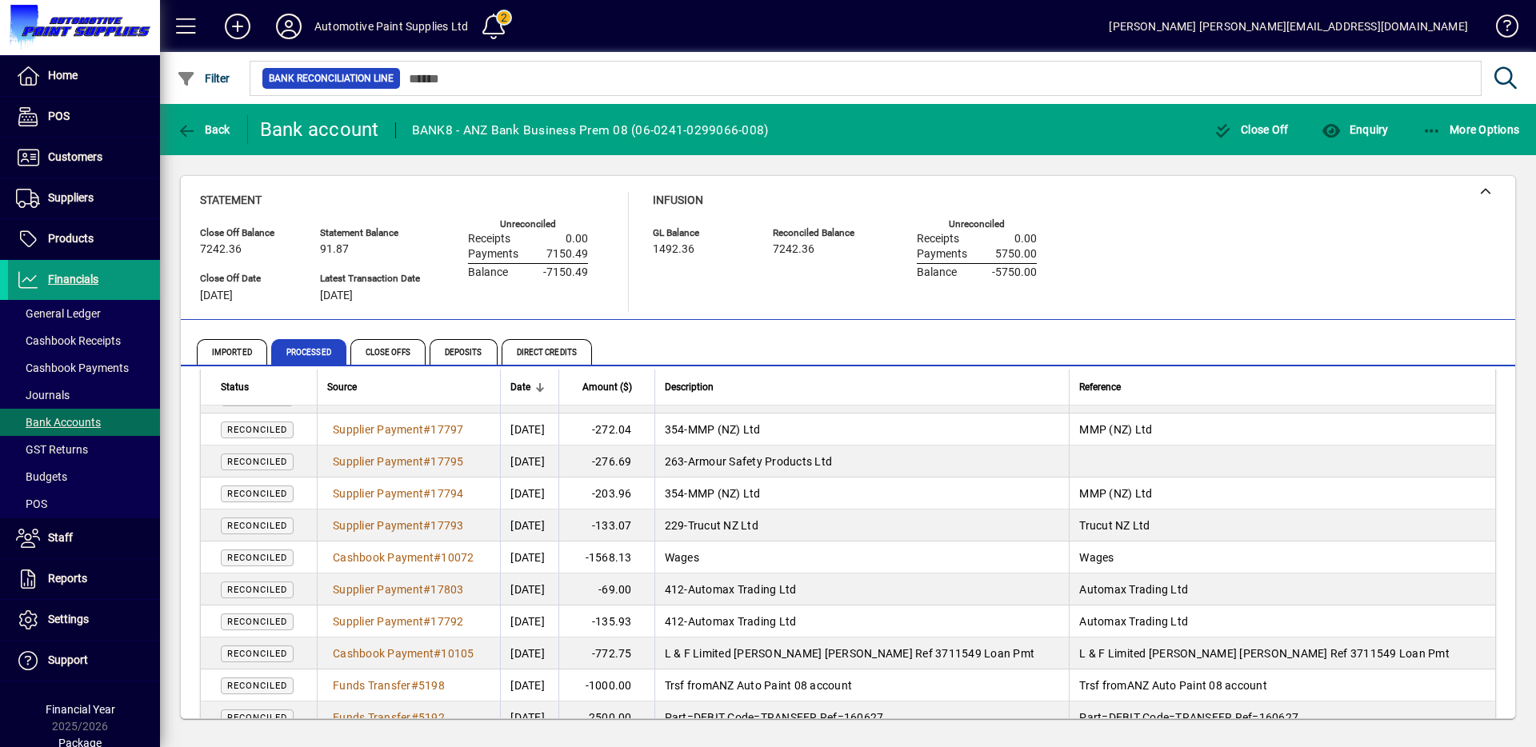
click at [90, 280] on span "Financials" at bounding box center [73, 279] width 50 height 13
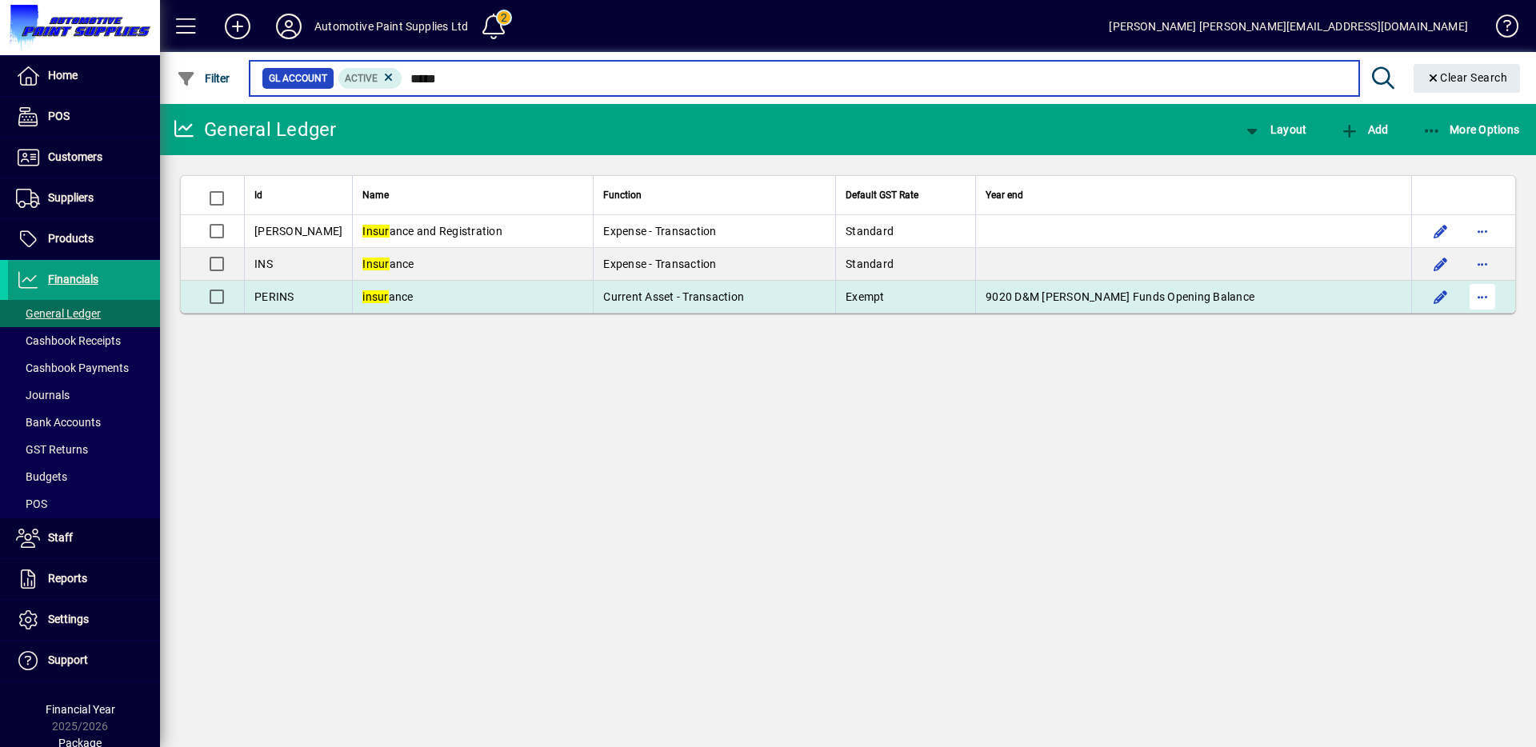
type input "*****"
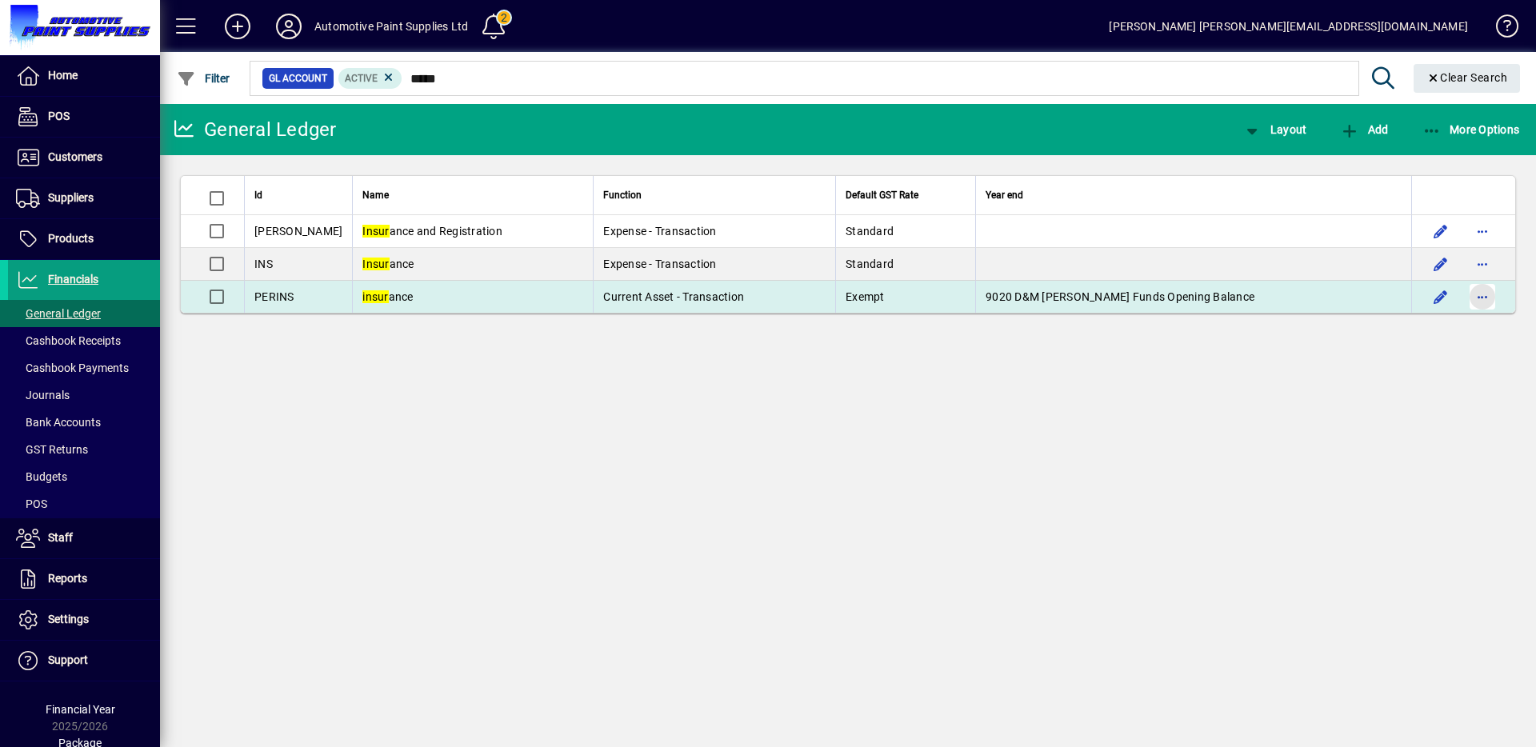
click at [1483, 298] on span "button" at bounding box center [1482, 297] width 38 height 38
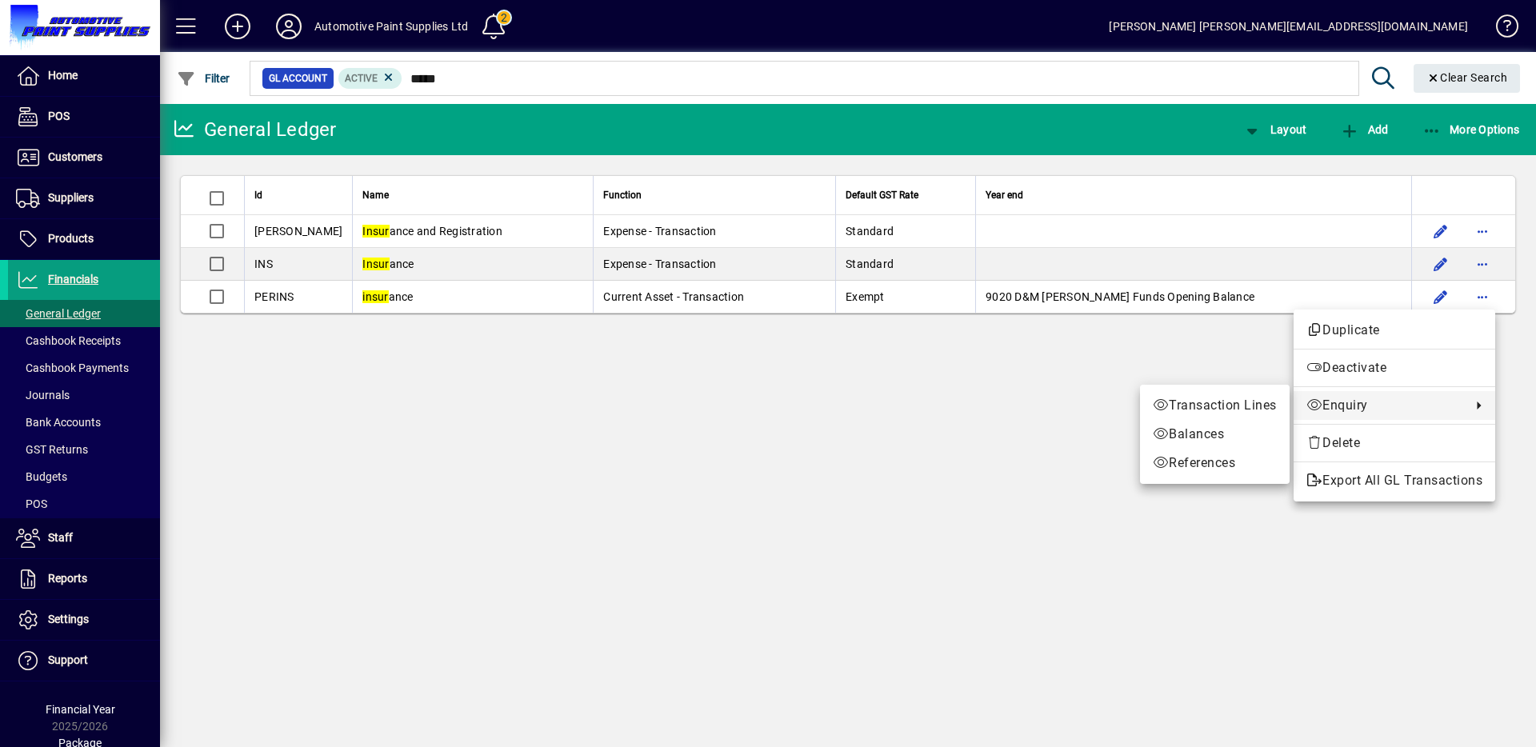
click at [1333, 402] on span "Enquiry" at bounding box center [1384, 405] width 157 height 19
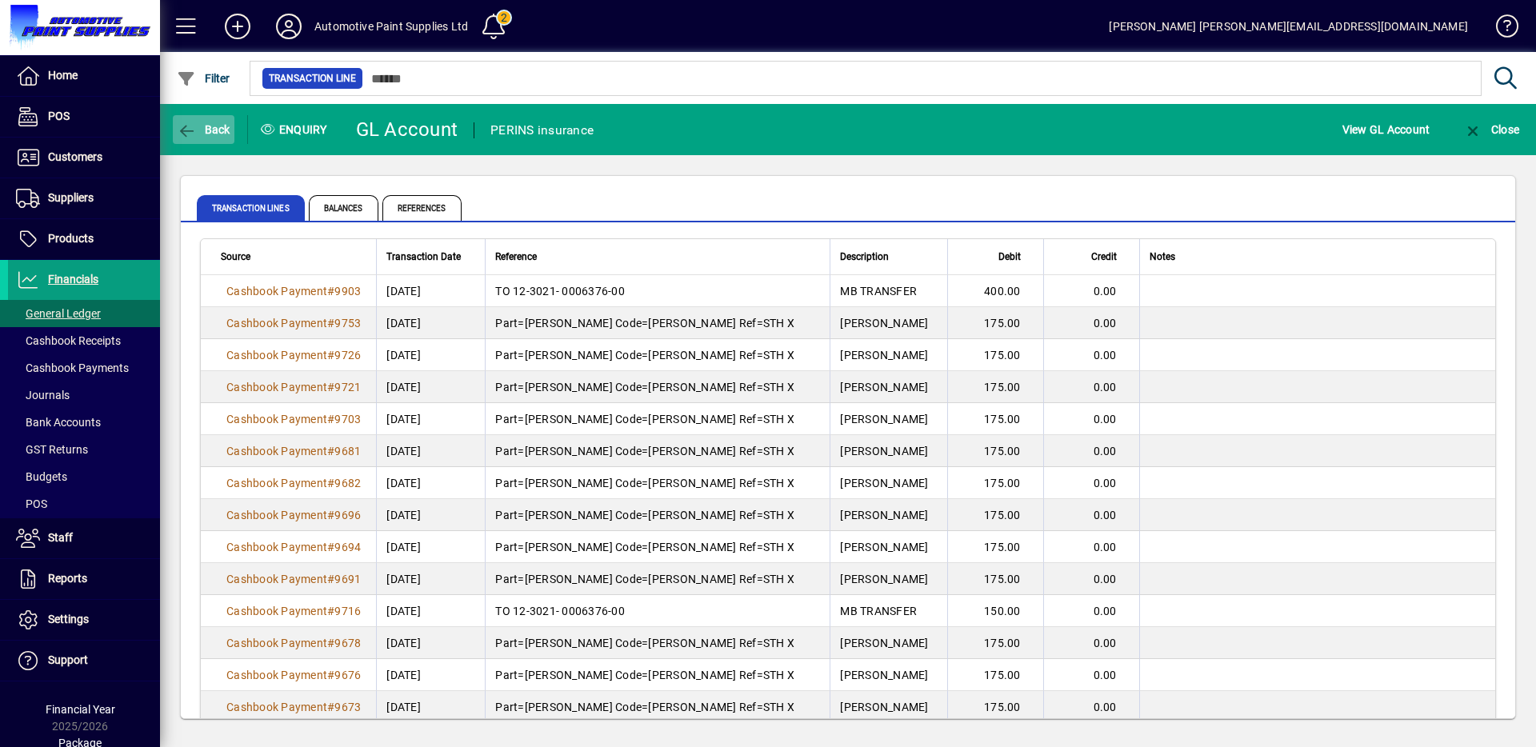
click at [227, 119] on span "button" at bounding box center [204, 129] width 62 height 38
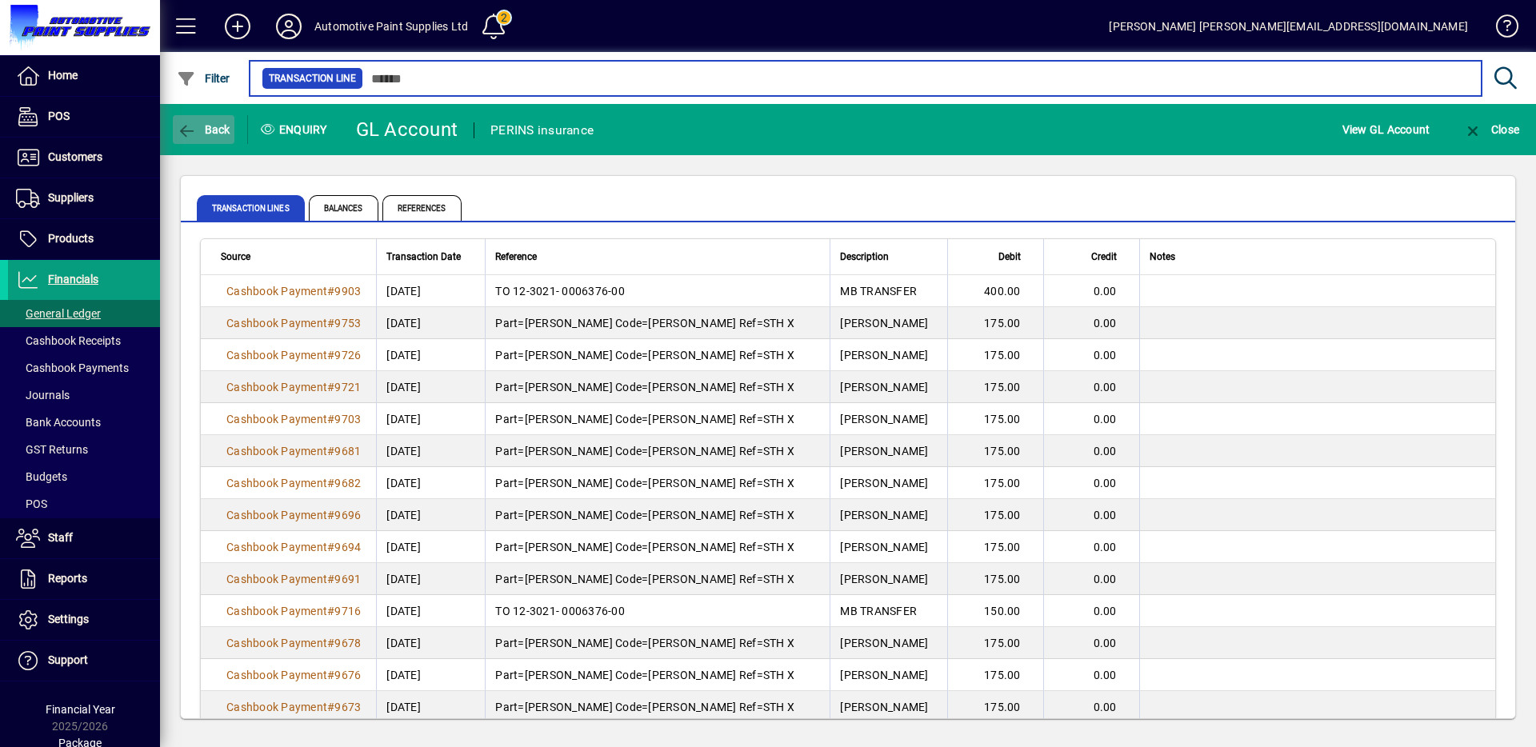
type input "*****"
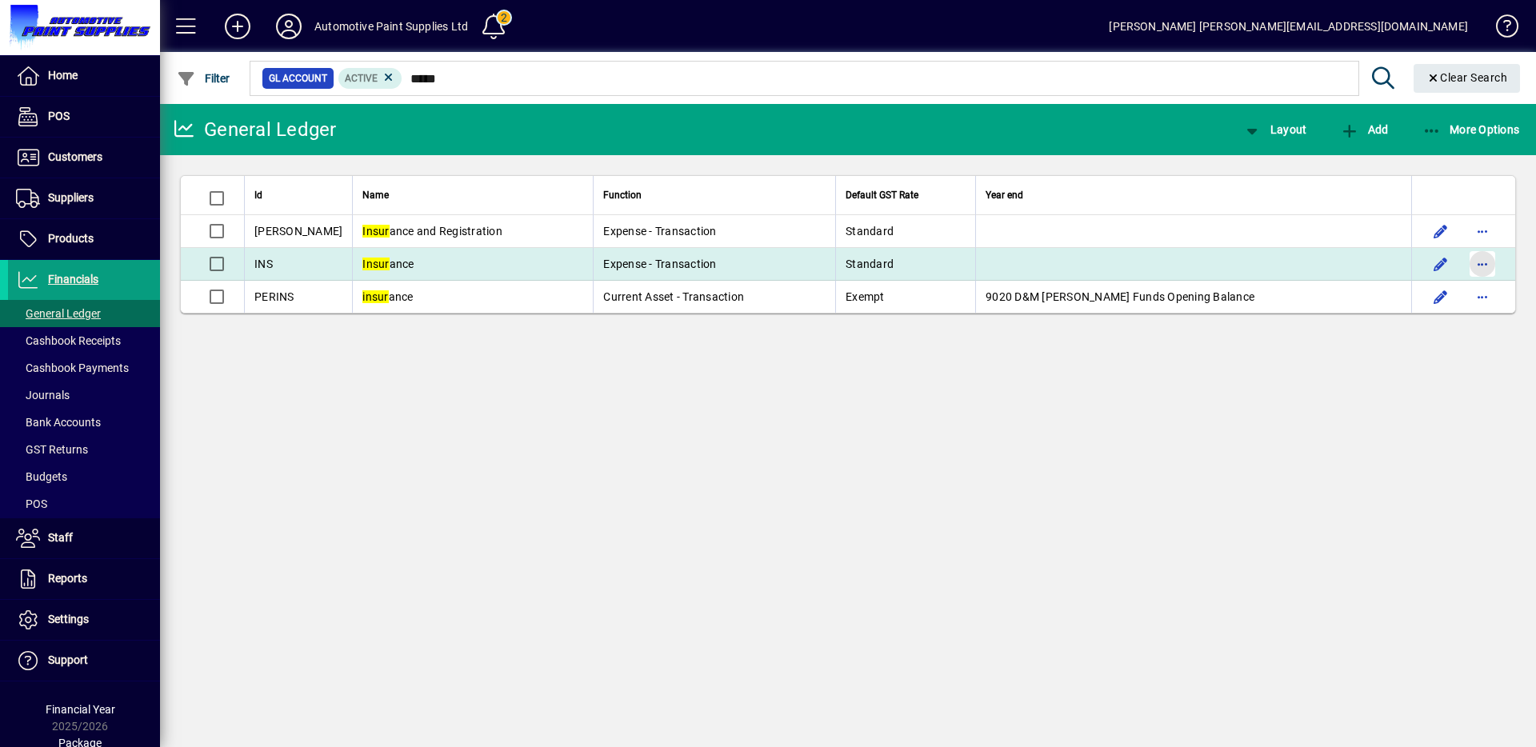
click at [1478, 267] on span "button" at bounding box center [1482, 264] width 38 height 38
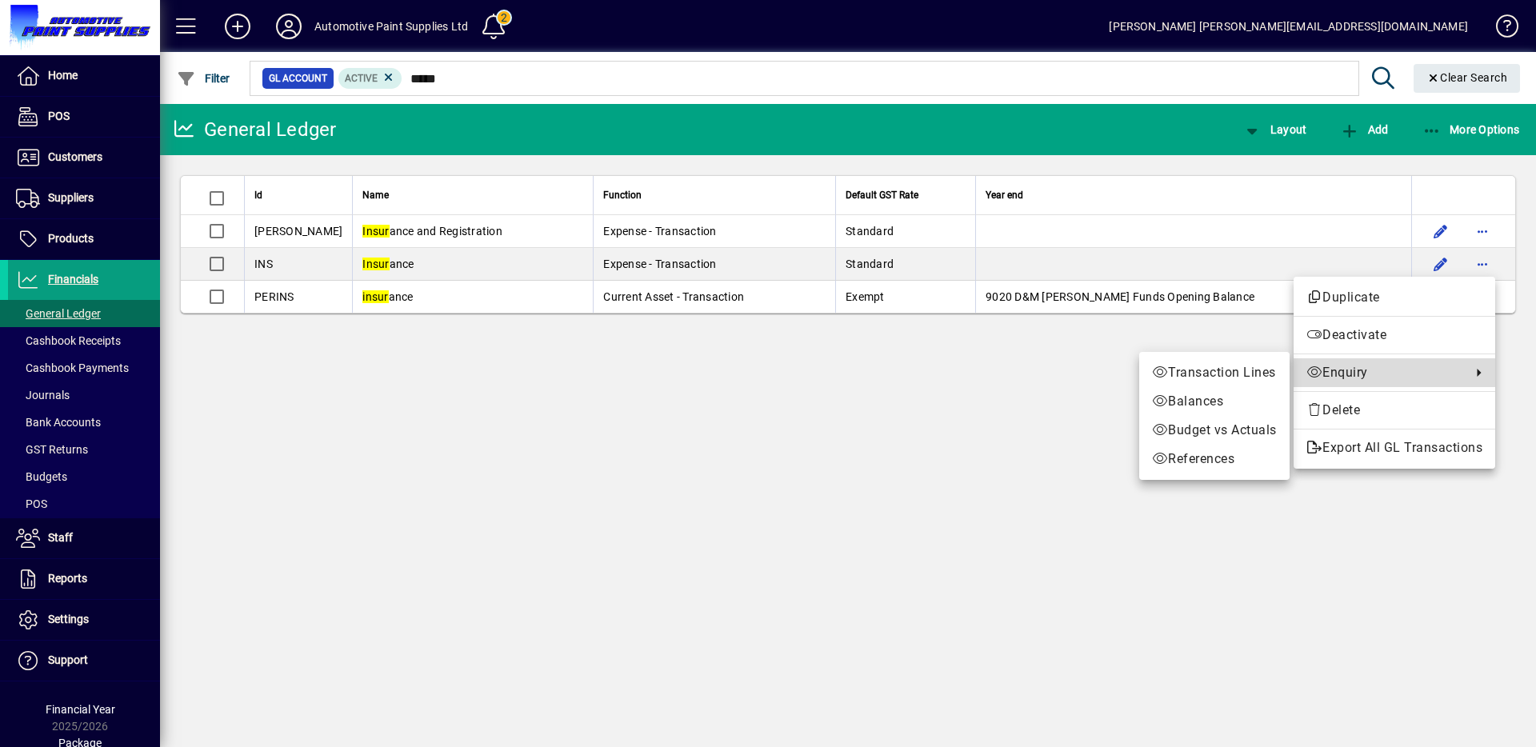
click at [1344, 375] on span "Enquiry" at bounding box center [1384, 372] width 157 height 19
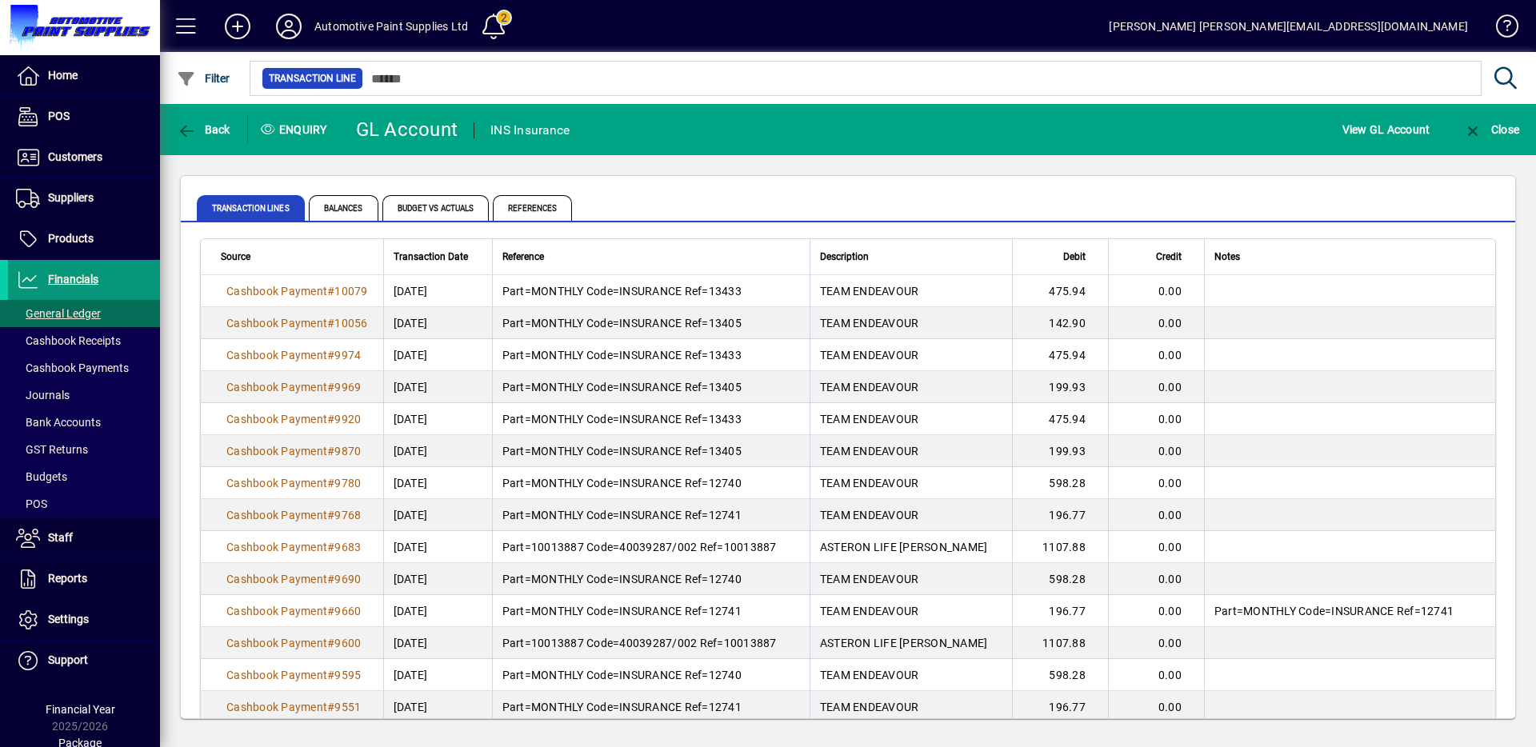
click at [77, 286] on span "Financials" at bounding box center [53, 279] width 90 height 19
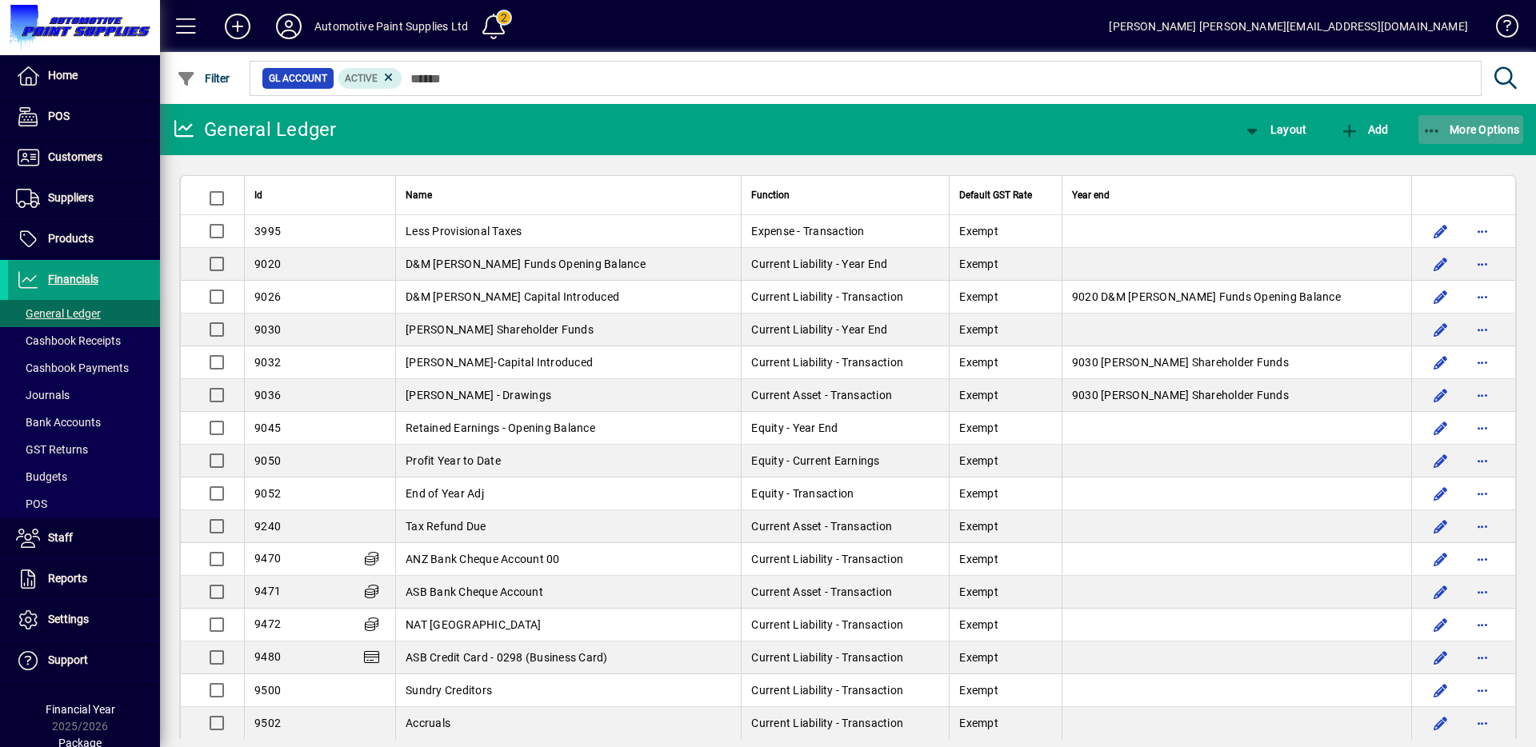
click at [1454, 138] on span "button" at bounding box center [1471, 129] width 106 height 38
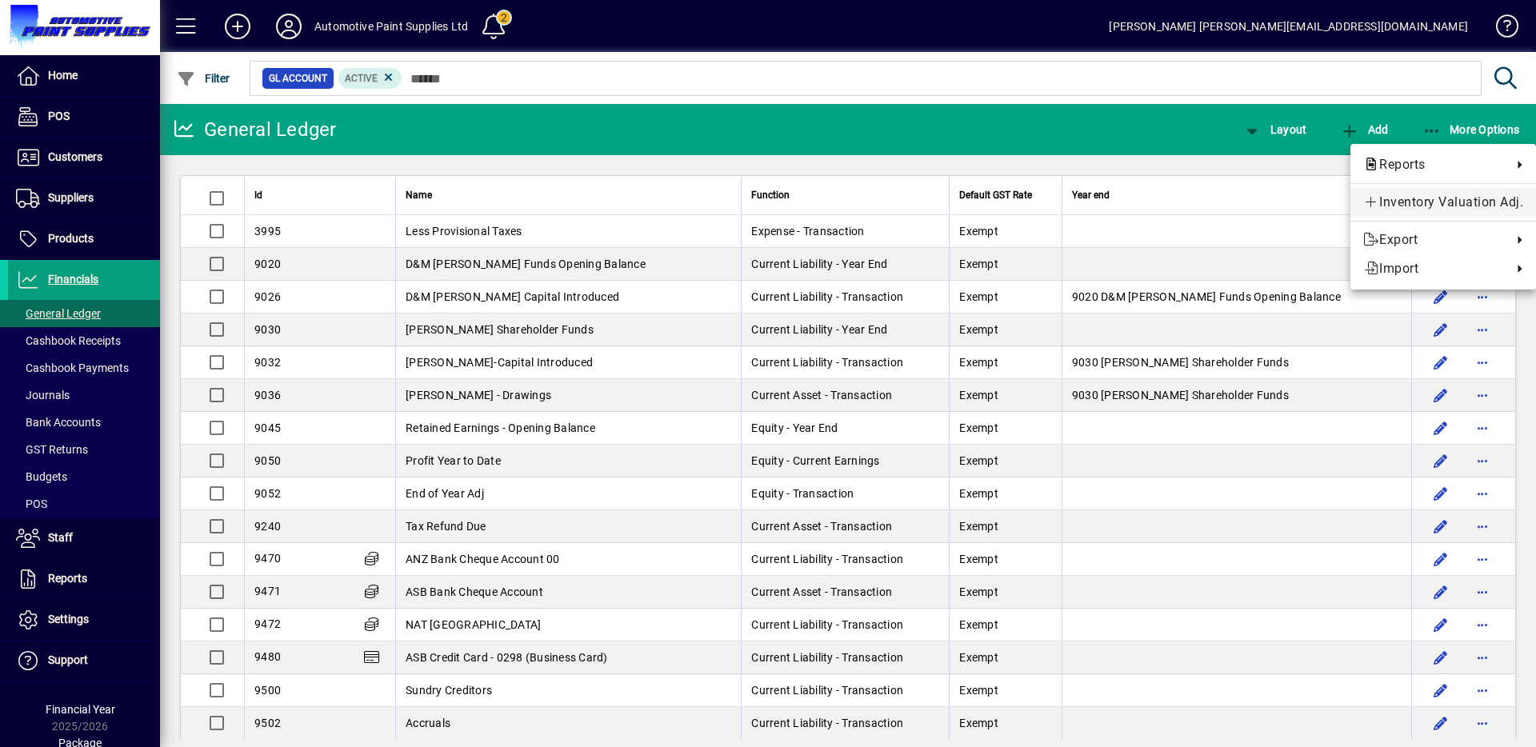
click at [1420, 203] on span "Inventory Valuation Adj." at bounding box center [1443, 202] width 160 height 19
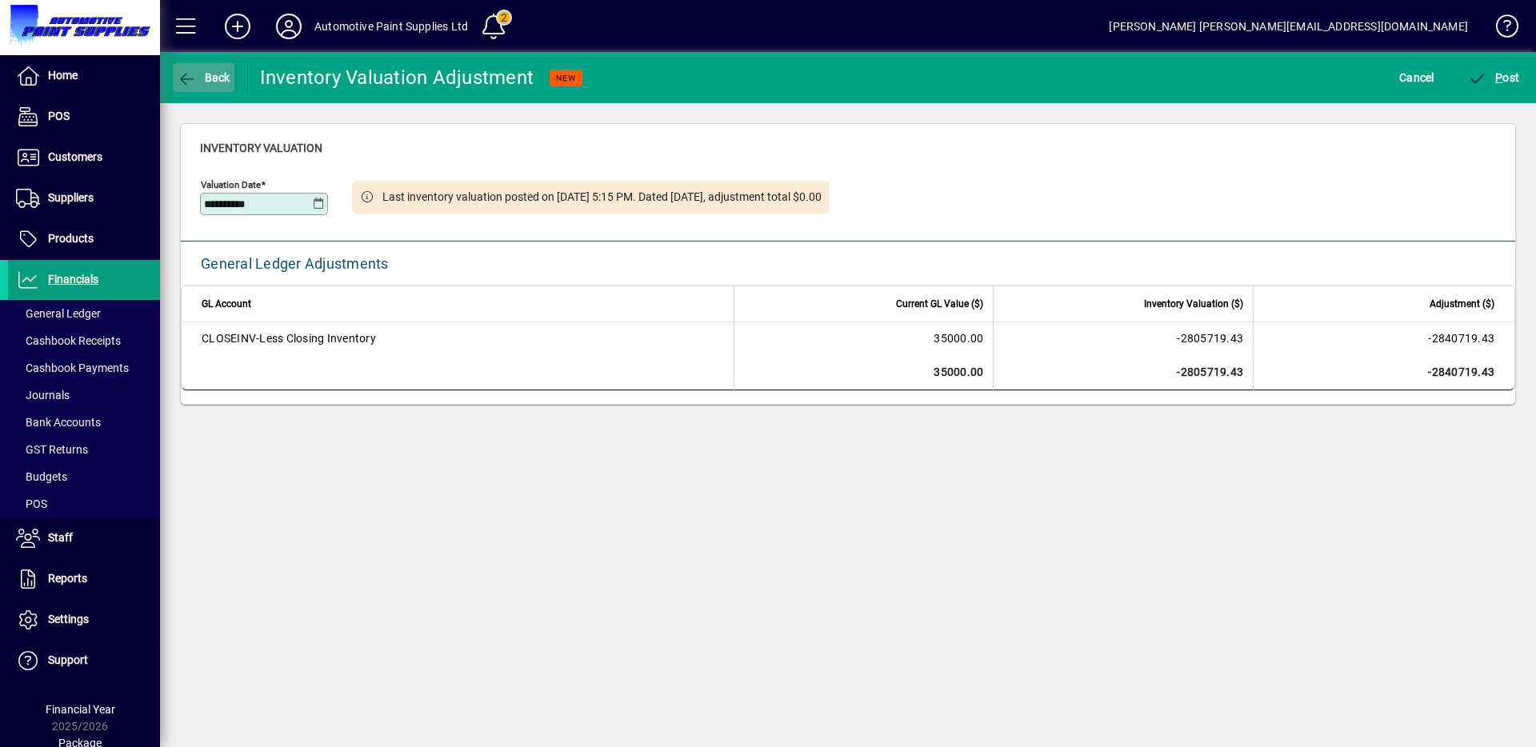
click at [219, 71] on span "Back" at bounding box center [204, 77] width 54 height 13
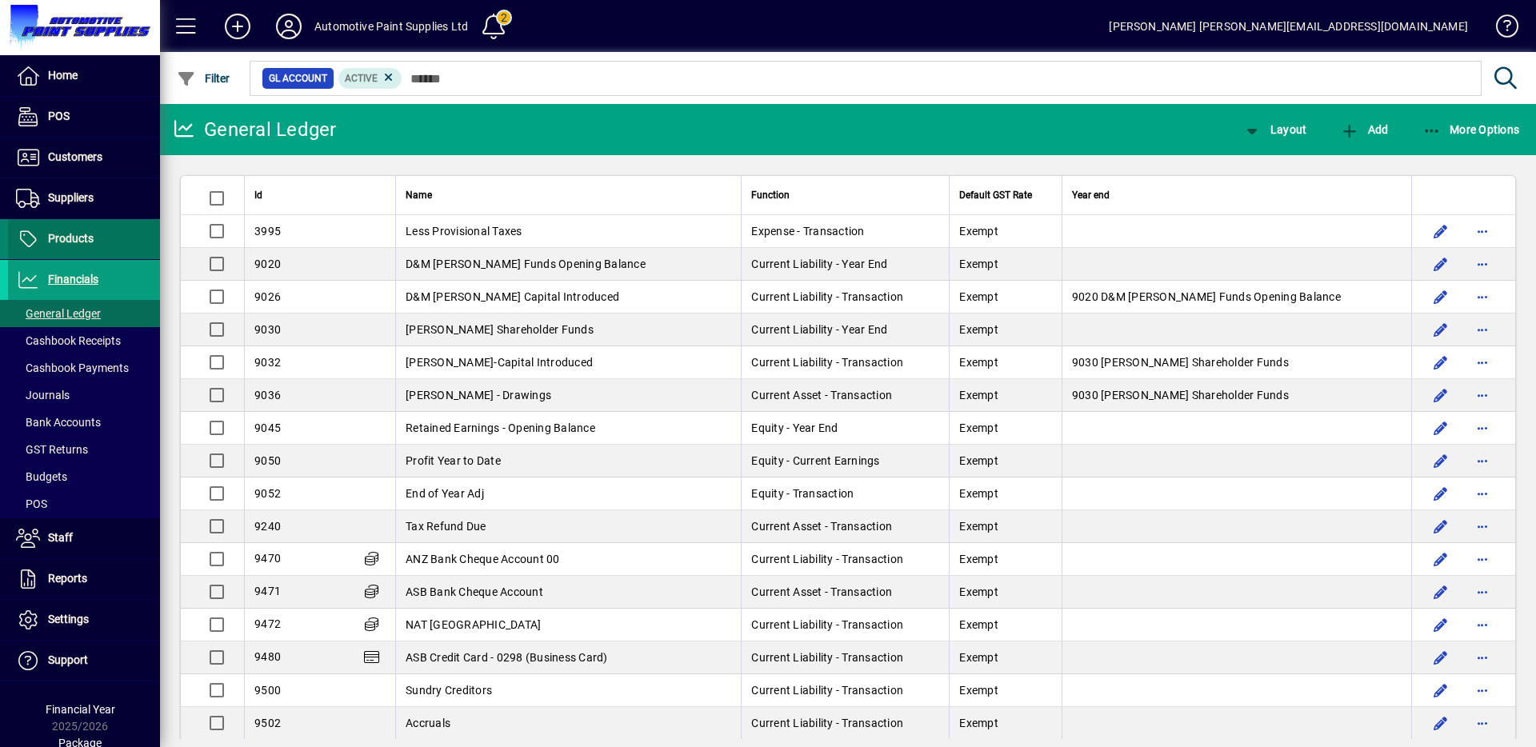
click at [89, 232] on span "Products" at bounding box center [71, 238] width 46 height 13
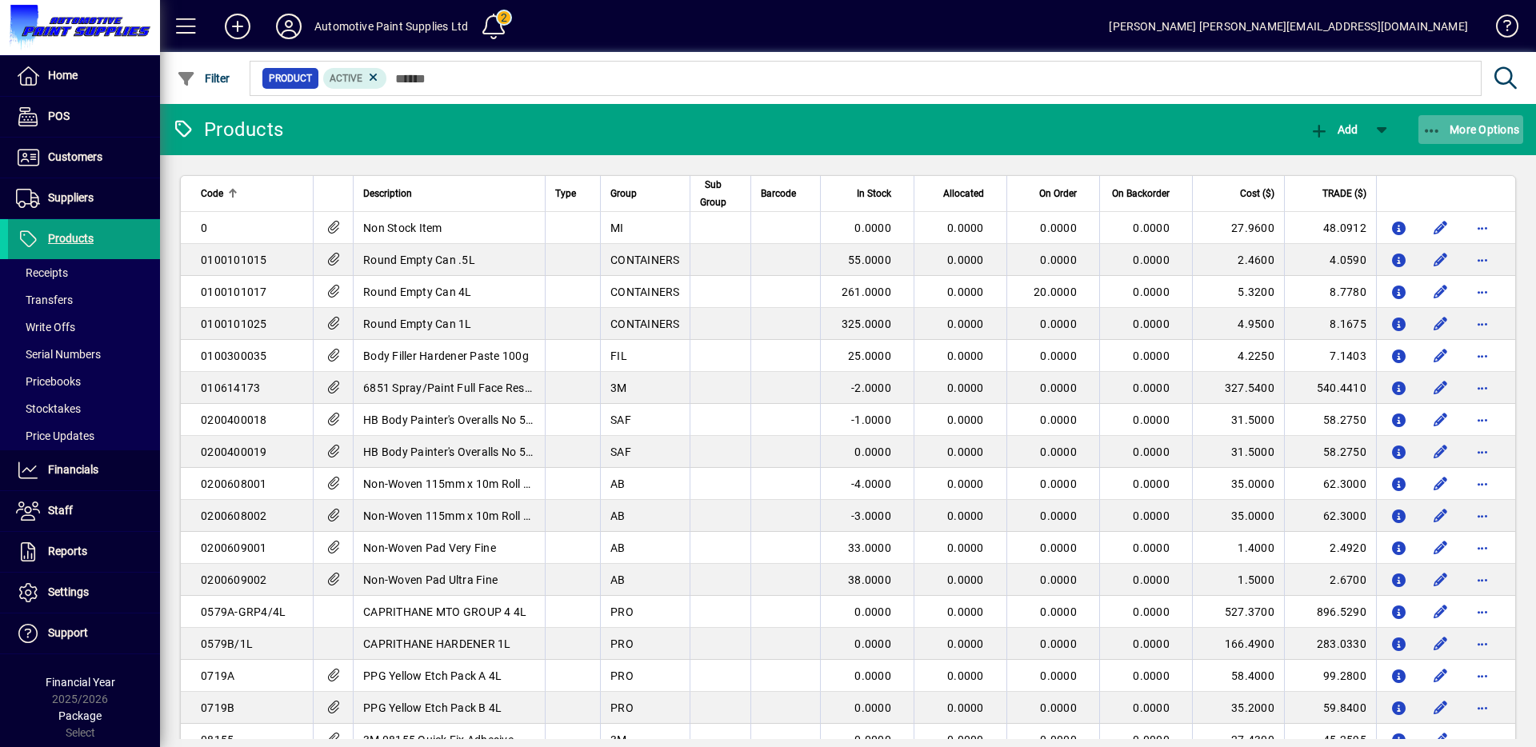
click at [1486, 124] on span "More Options" at bounding box center [1471, 129] width 98 height 13
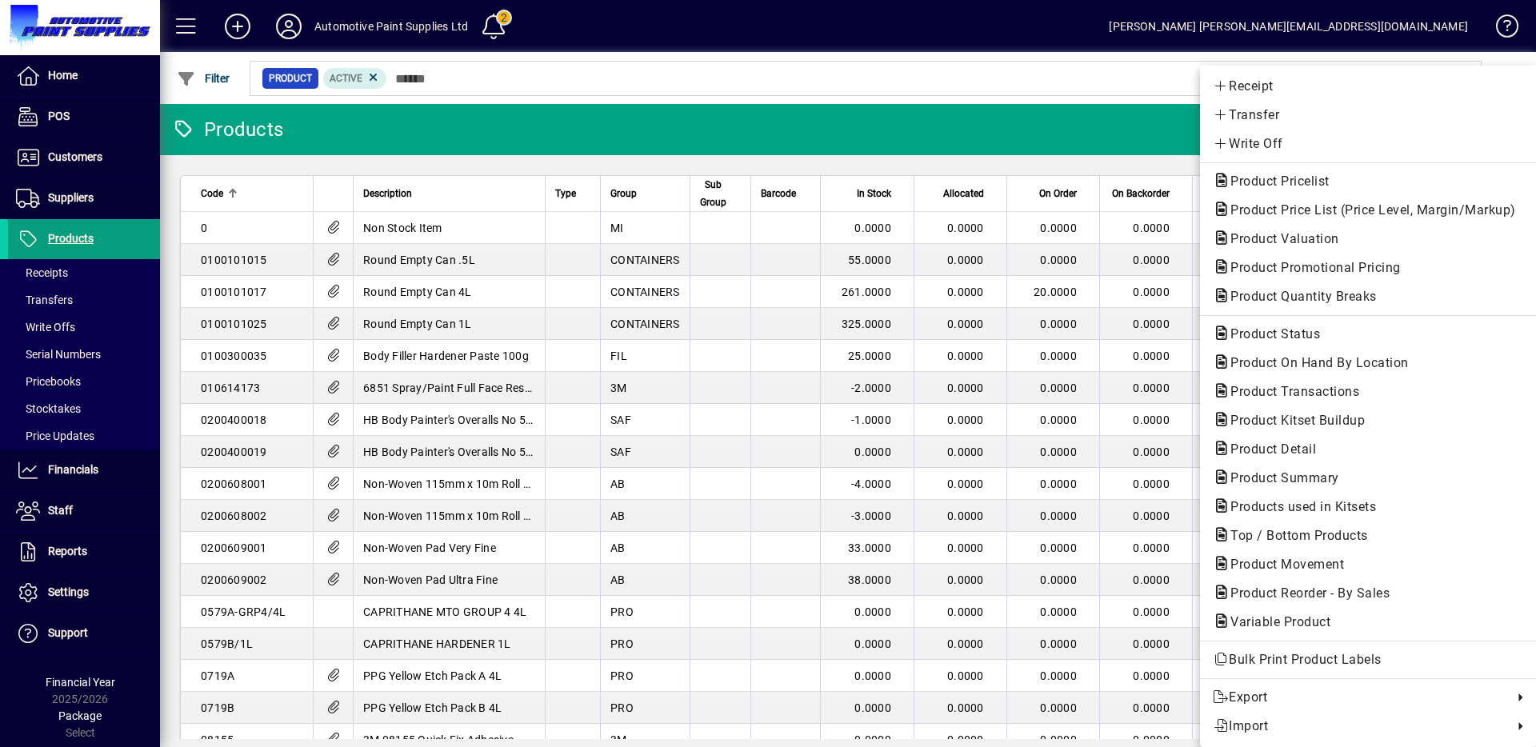
click at [81, 162] on div at bounding box center [768, 373] width 1536 height 747
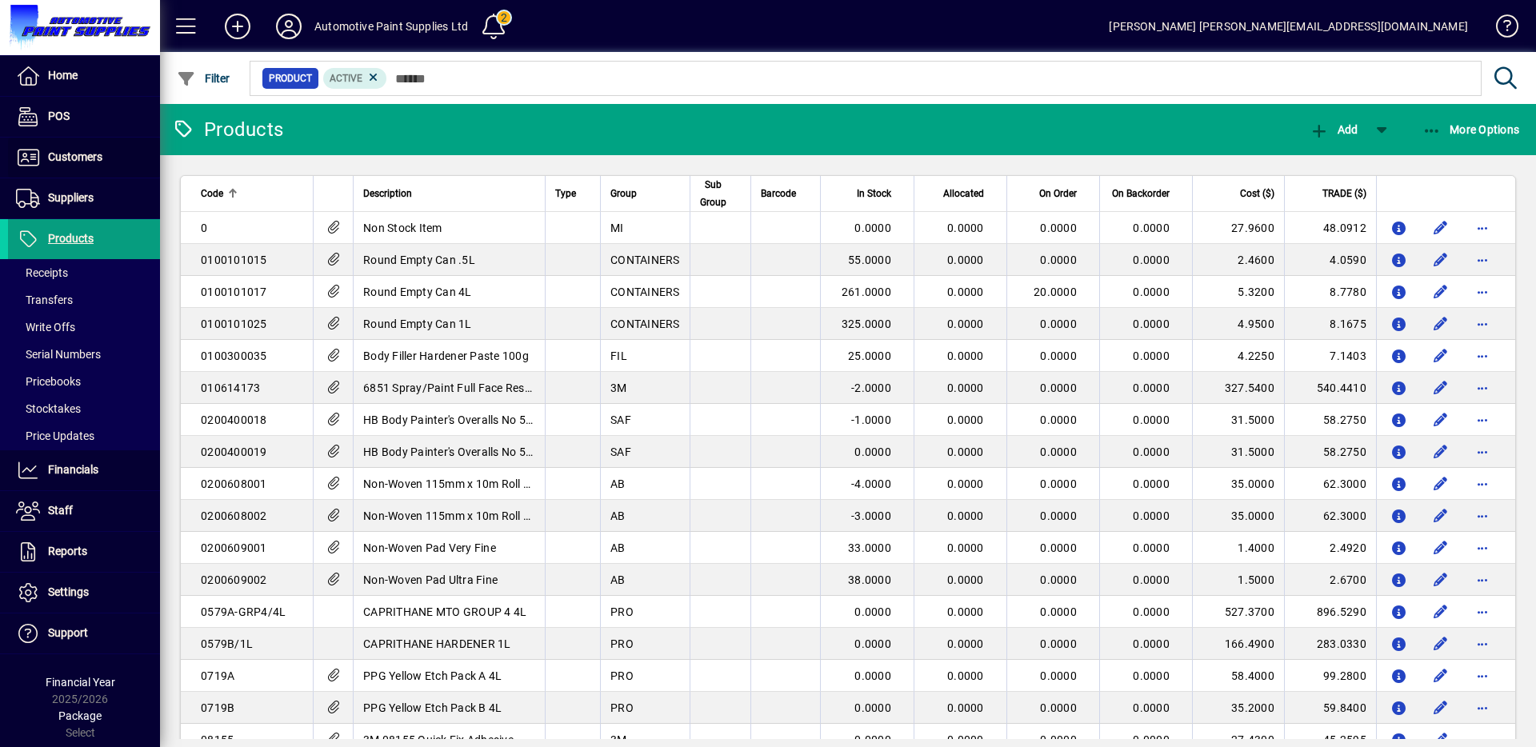
click at [81, 162] on span "Customers" at bounding box center [75, 156] width 54 height 13
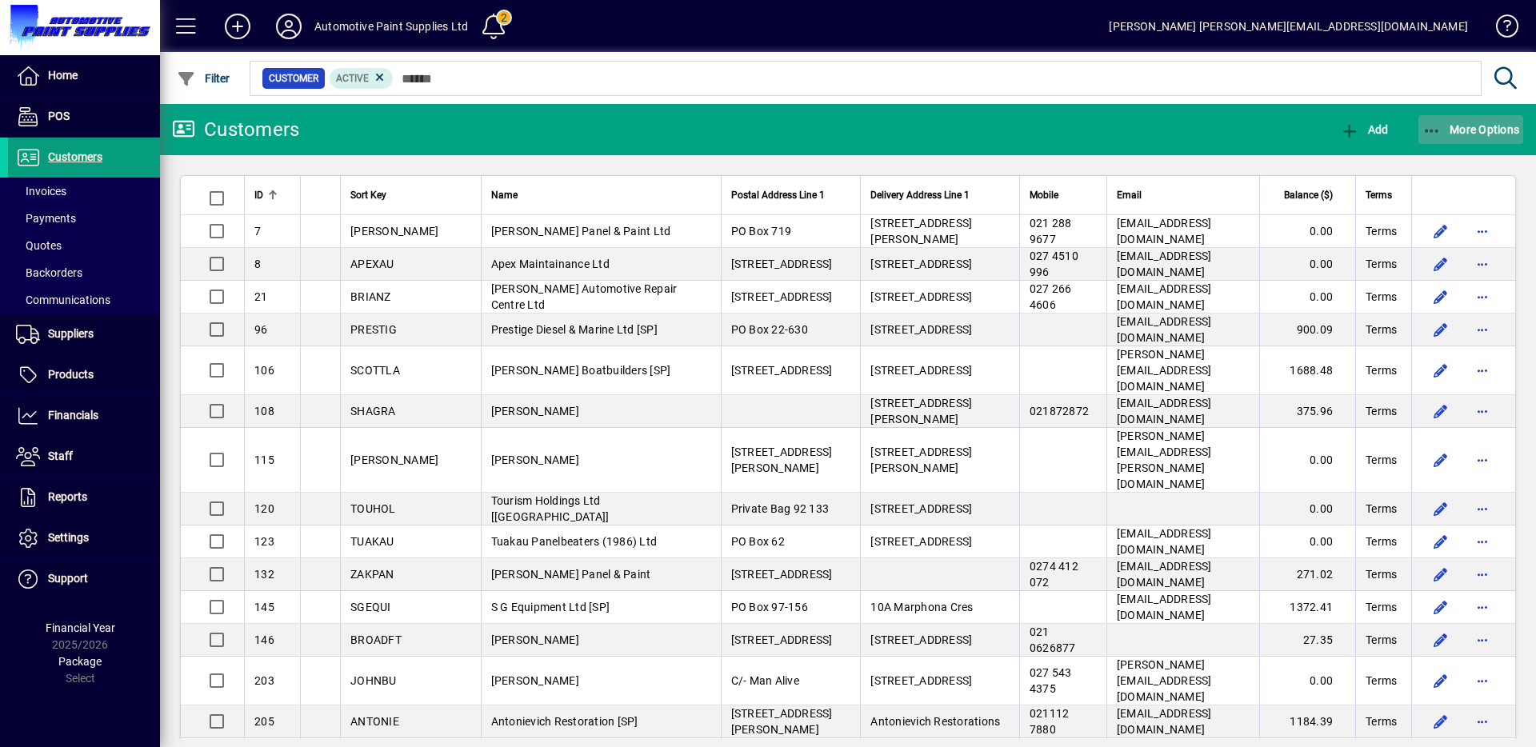
click at [1454, 133] on span "More Options" at bounding box center [1471, 129] width 98 height 13
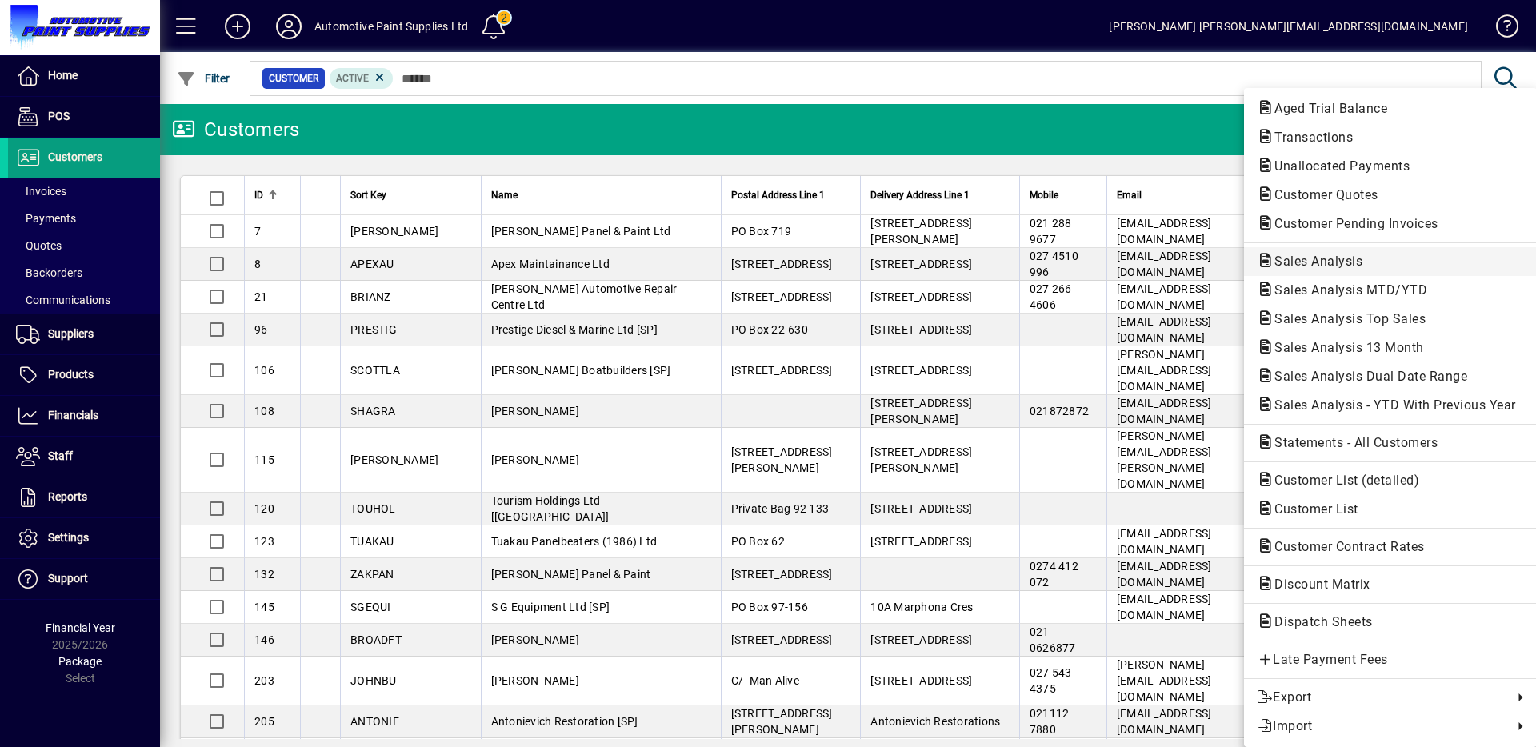
click at [1352, 252] on span "Sales Analysis" at bounding box center [1390, 261] width 267 height 19
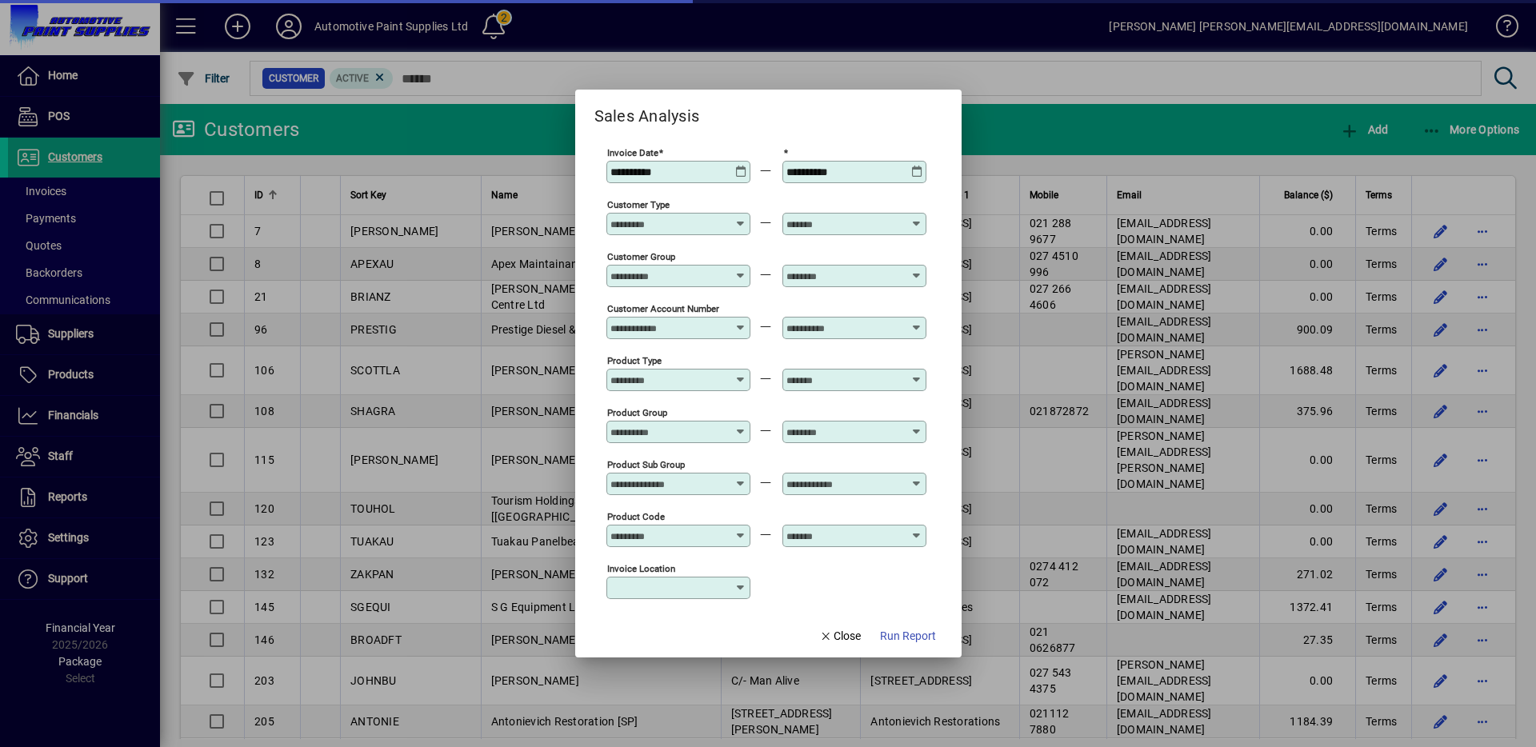
type input "**********"
click at [743, 166] on icon at bounding box center [741, 166] width 12 height 0
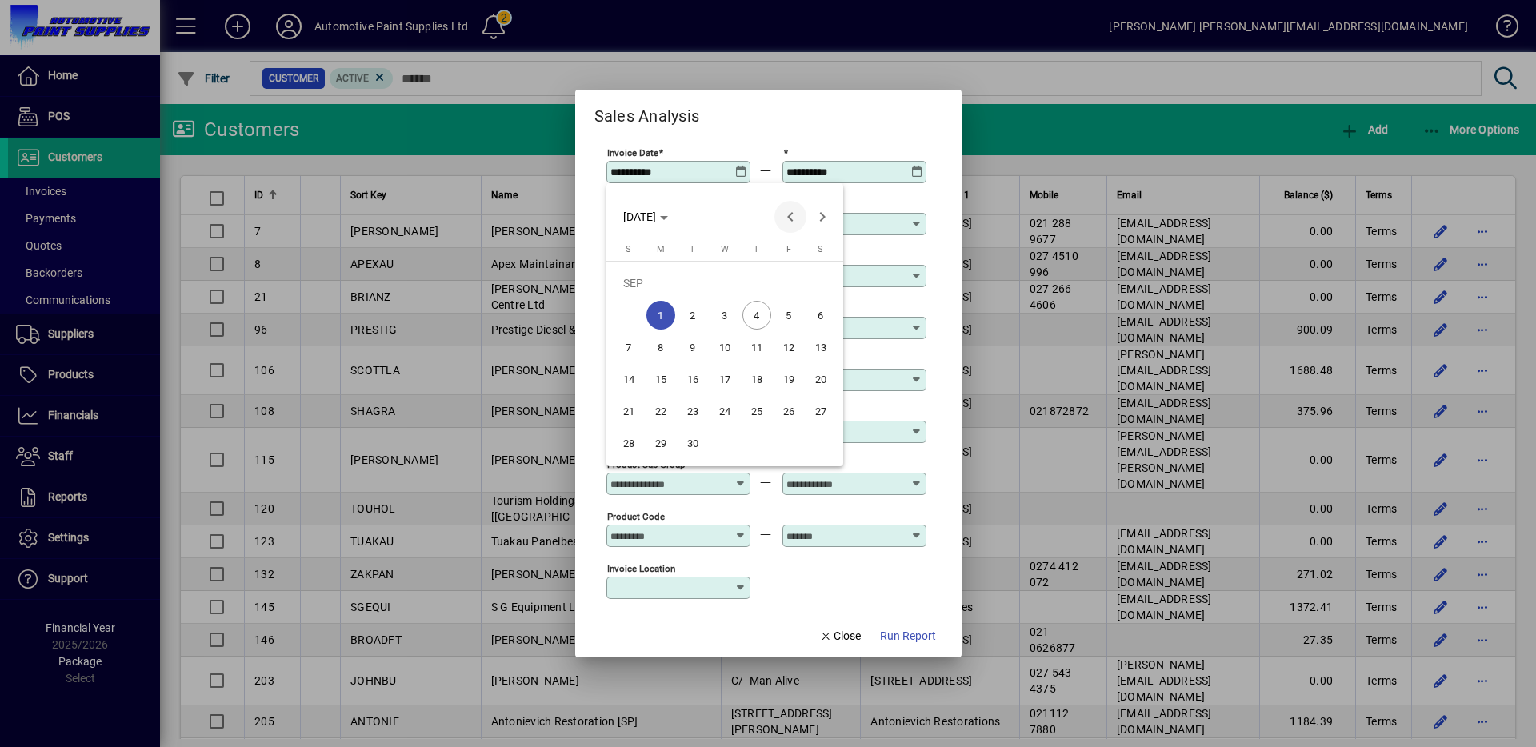
click at [805, 213] on span "Previous month" at bounding box center [790, 217] width 32 height 32
click at [779, 278] on span "1" at bounding box center [788, 283] width 29 height 29
type input "**********"
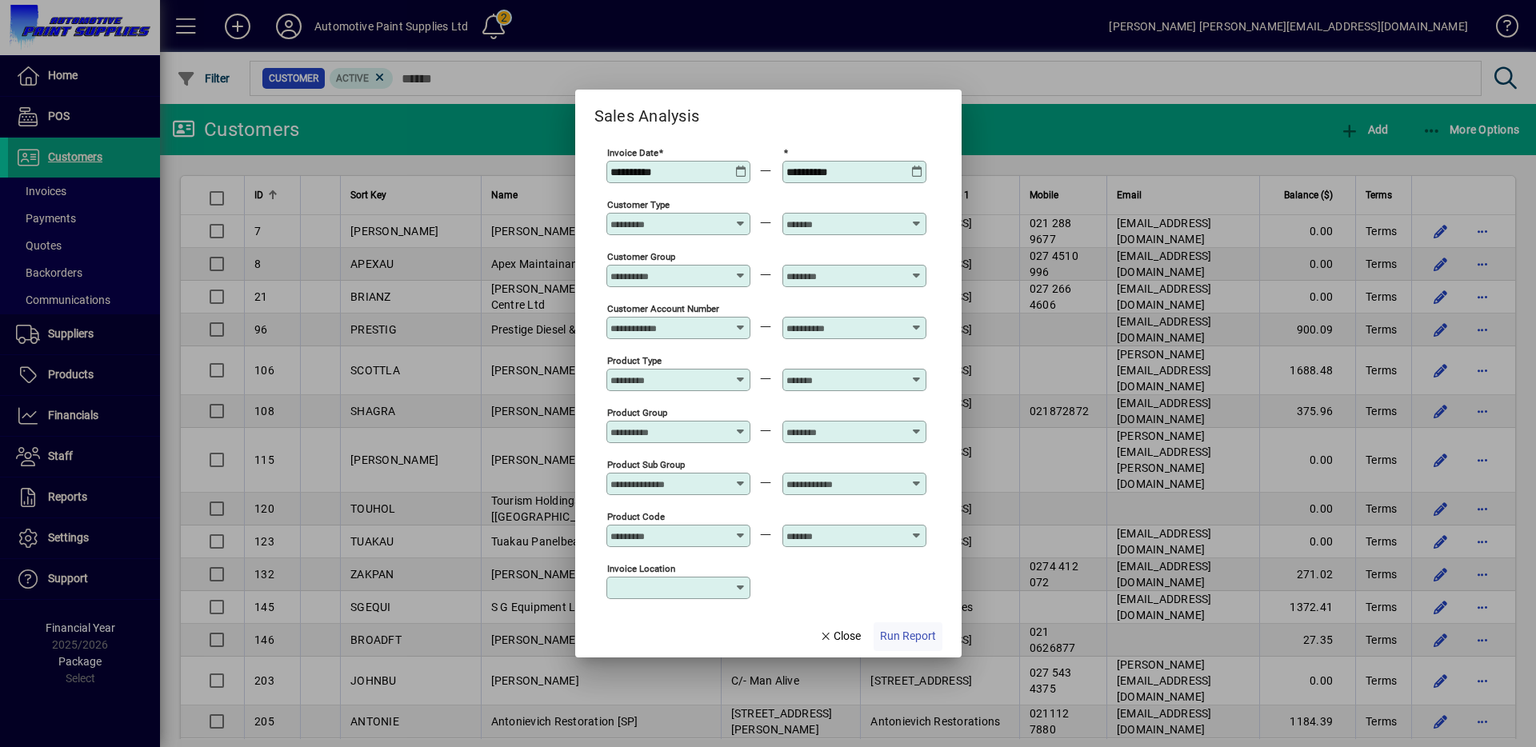
click at [903, 638] on span "Run Report" at bounding box center [908, 636] width 56 height 17
